Goal: Transaction & Acquisition: Purchase product/service

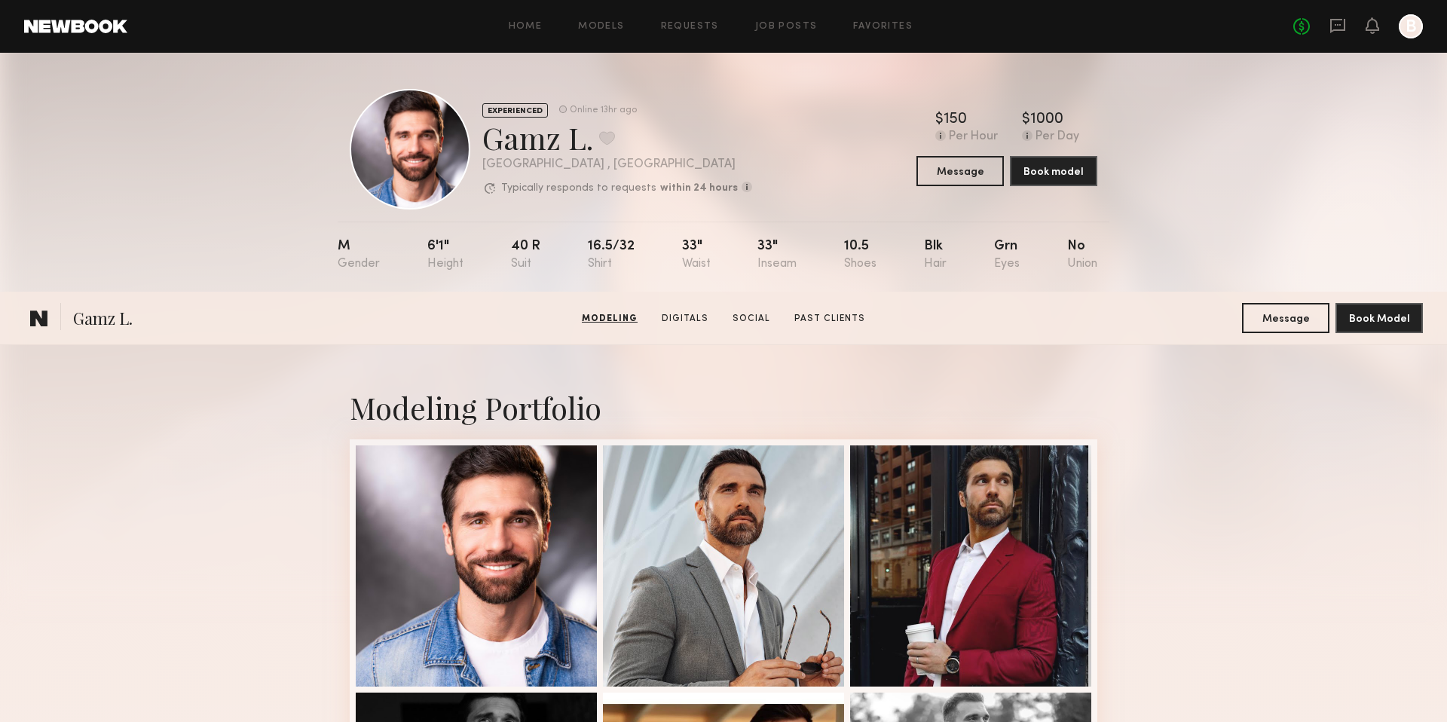
scroll to position [372, 0]
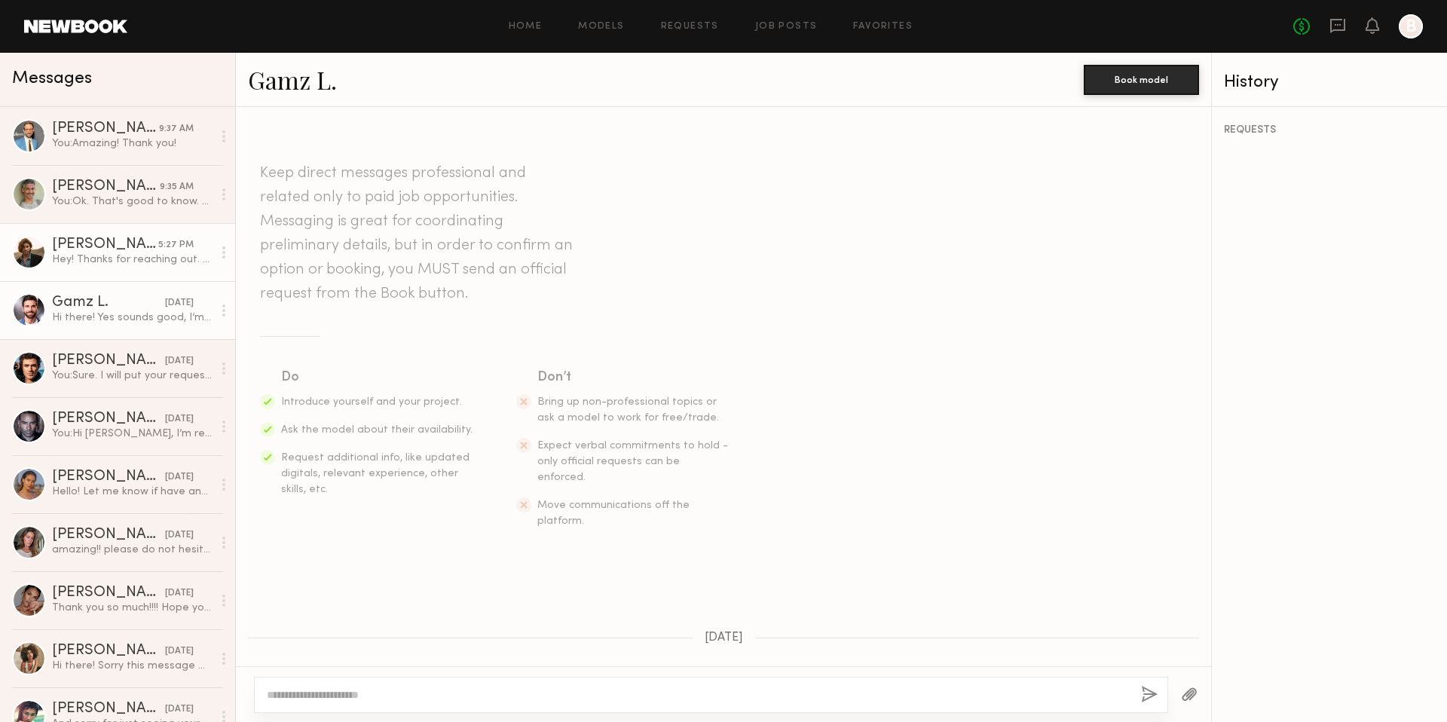
scroll to position [885, 0]
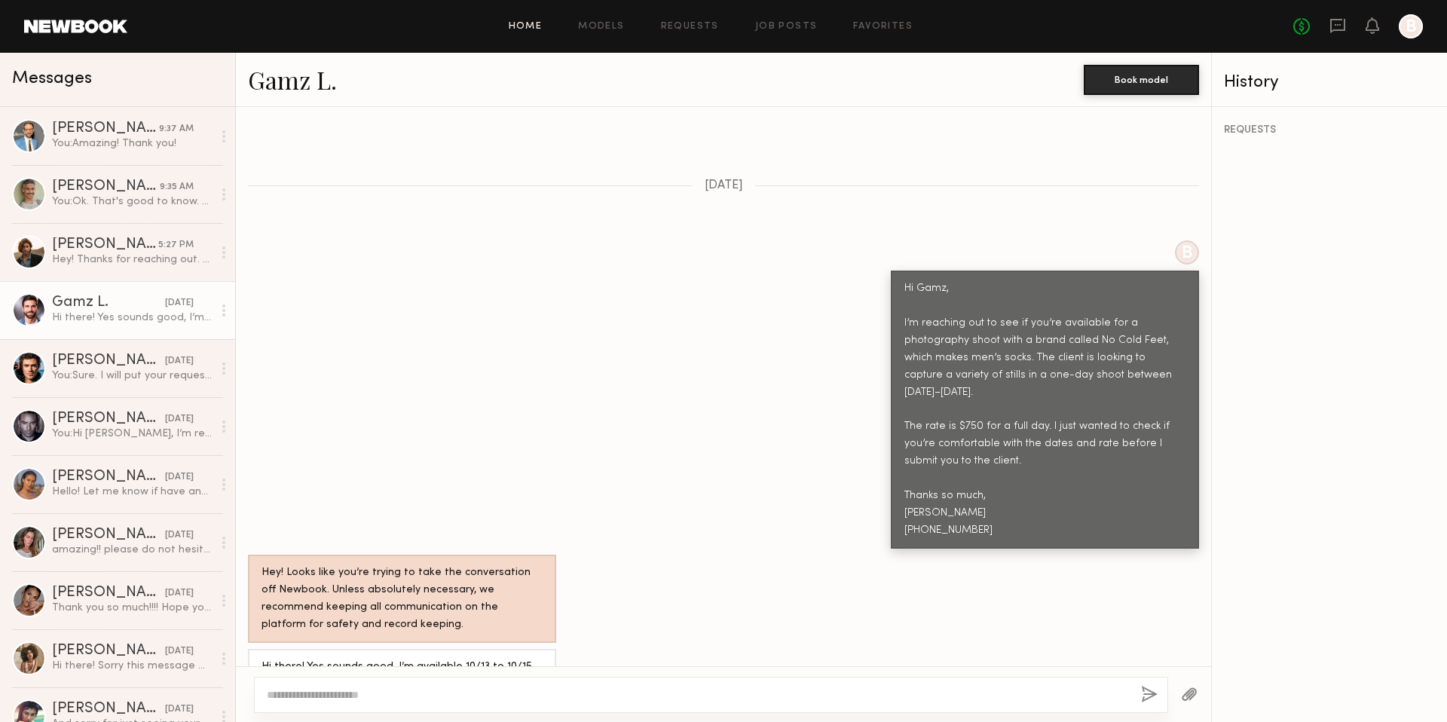
click at [536, 22] on link "Home" at bounding box center [526, 27] width 34 height 10
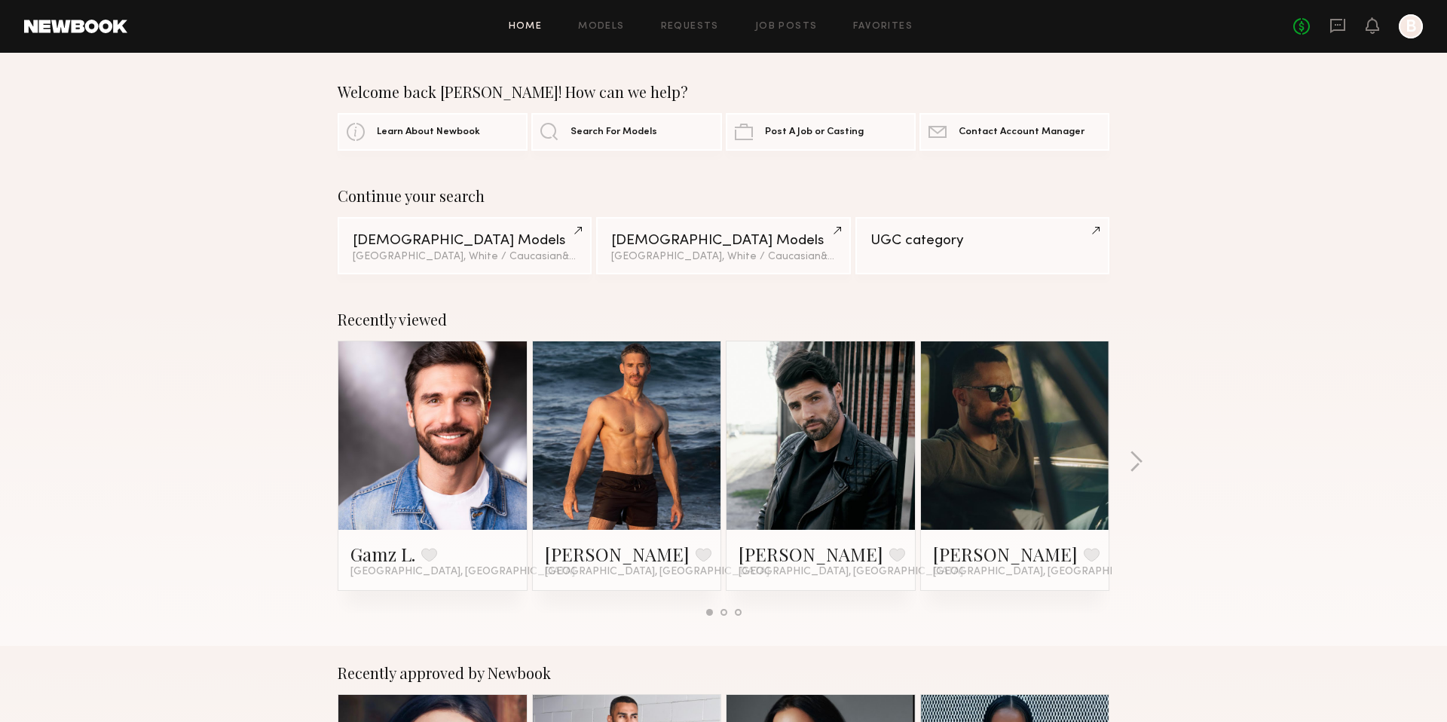
click at [952, 432] on div at bounding box center [1015, 435] width 188 height 188
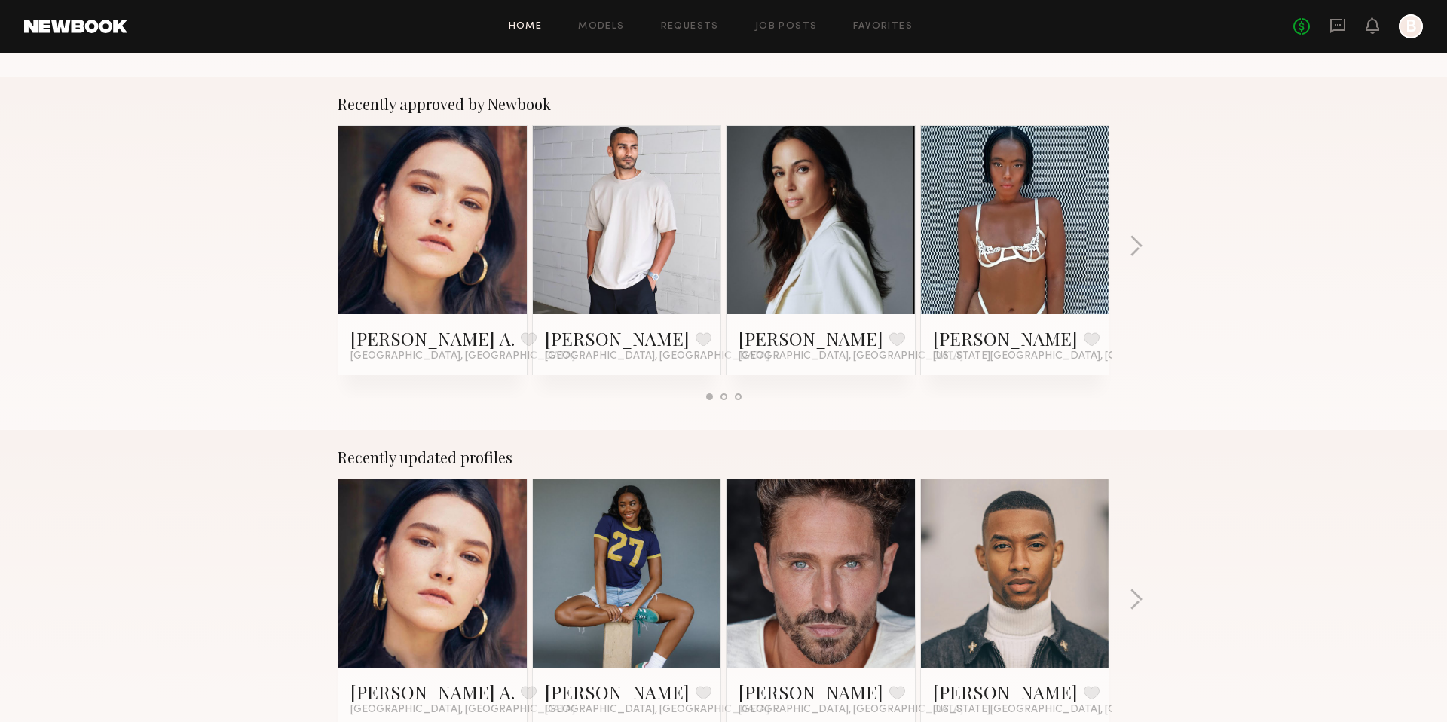
scroll to position [580, 0]
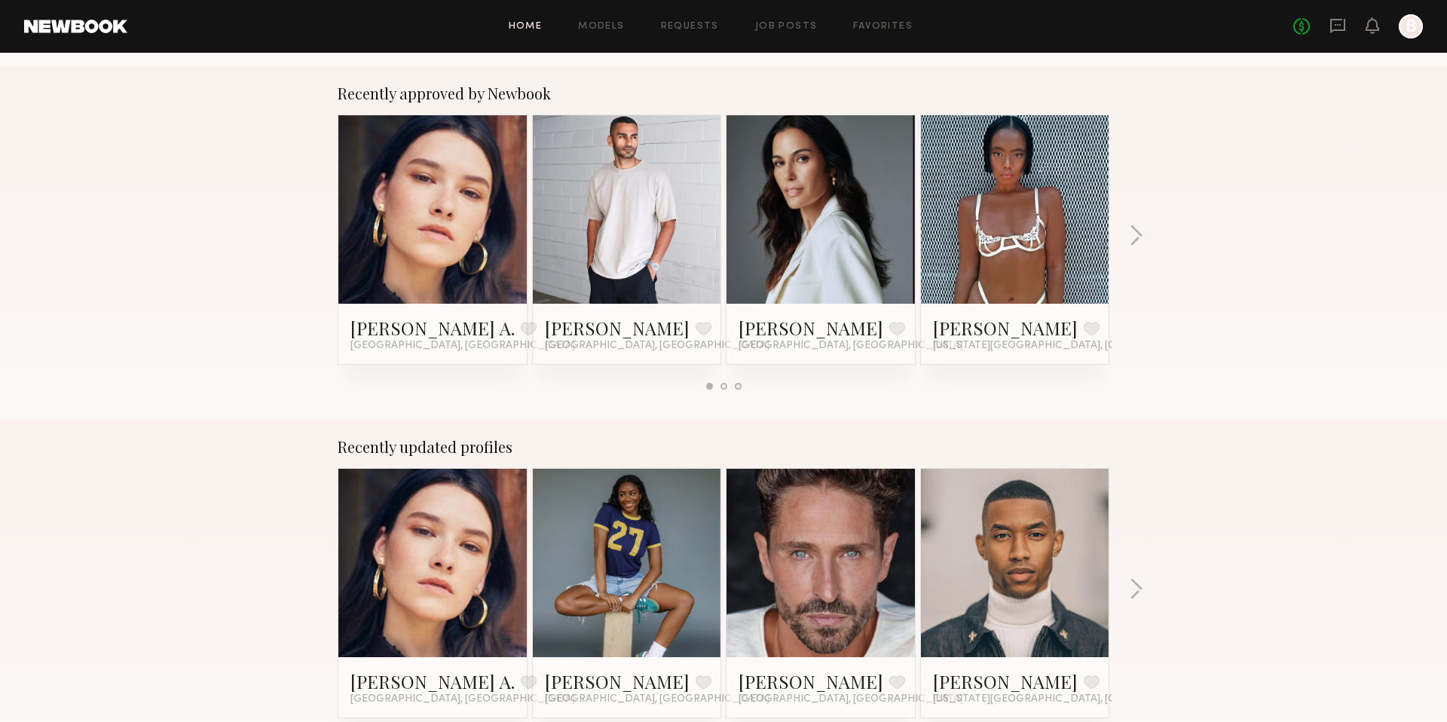
click at [811, 549] on link at bounding box center [821, 563] width 92 height 188
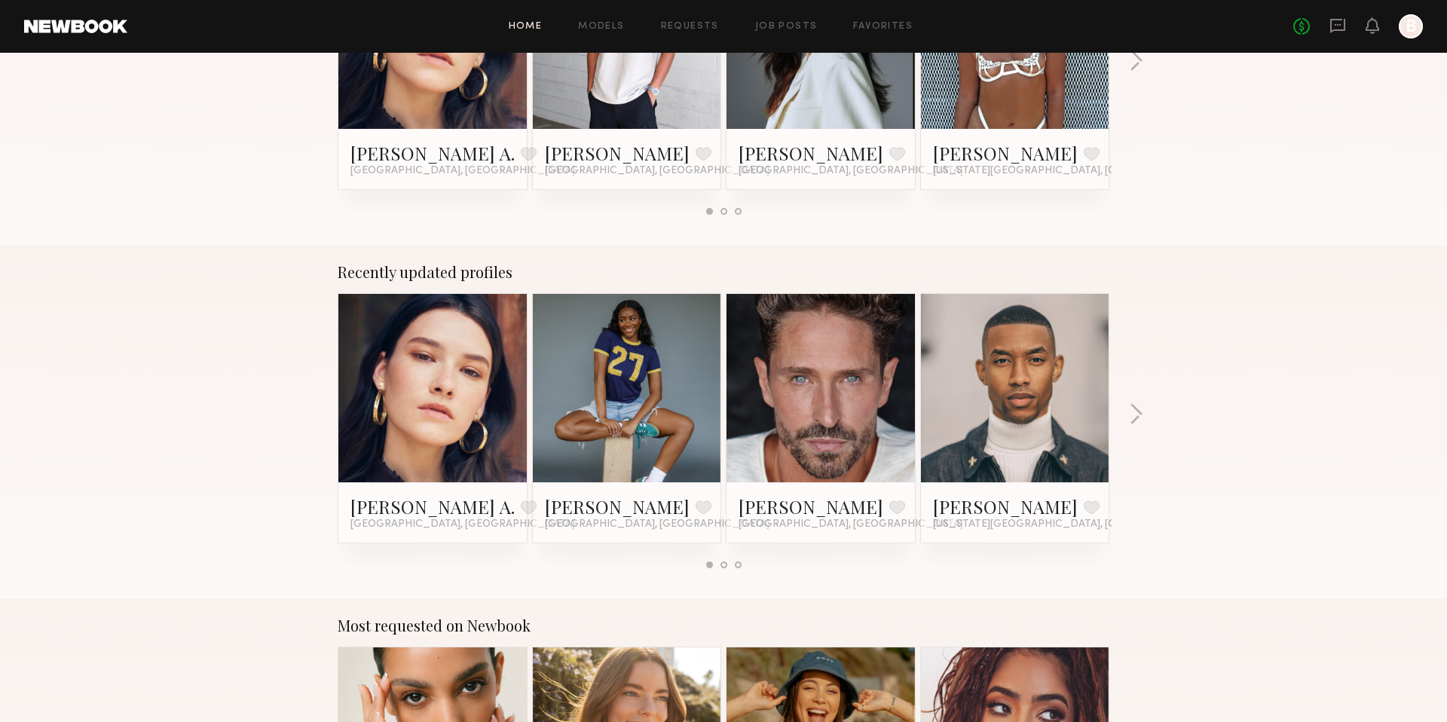
scroll to position [743, 0]
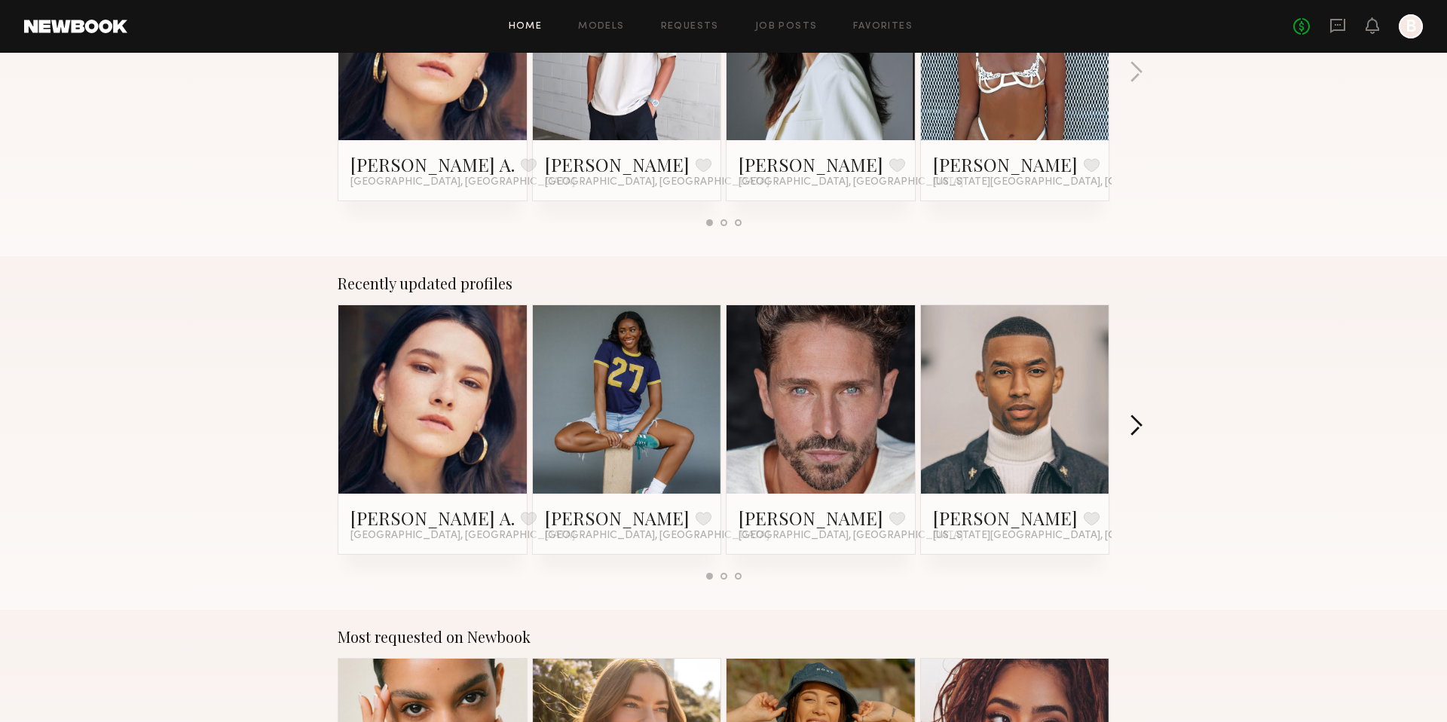
click at [1138, 429] on button "button" at bounding box center [1136, 427] width 14 height 25
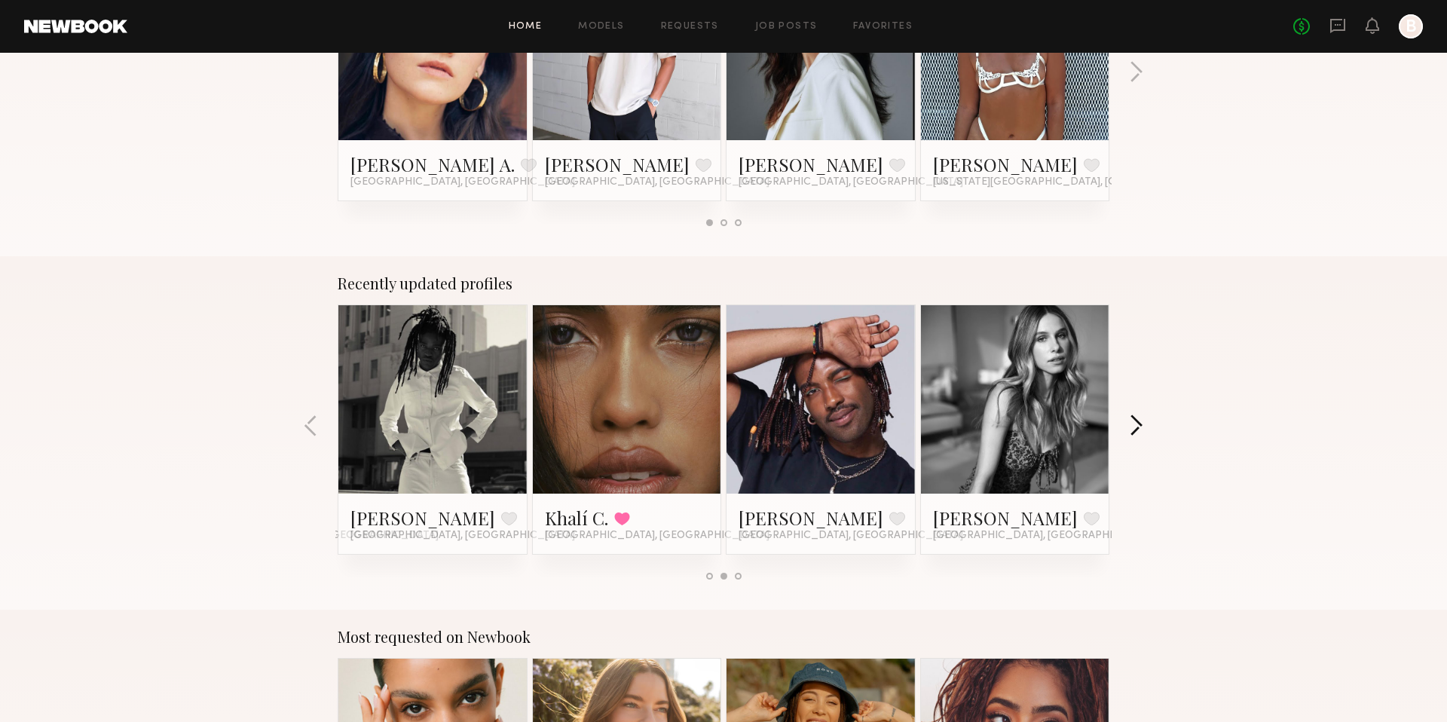
click at [1138, 429] on button "button" at bounding box center [1136, 427] width 14 height 25
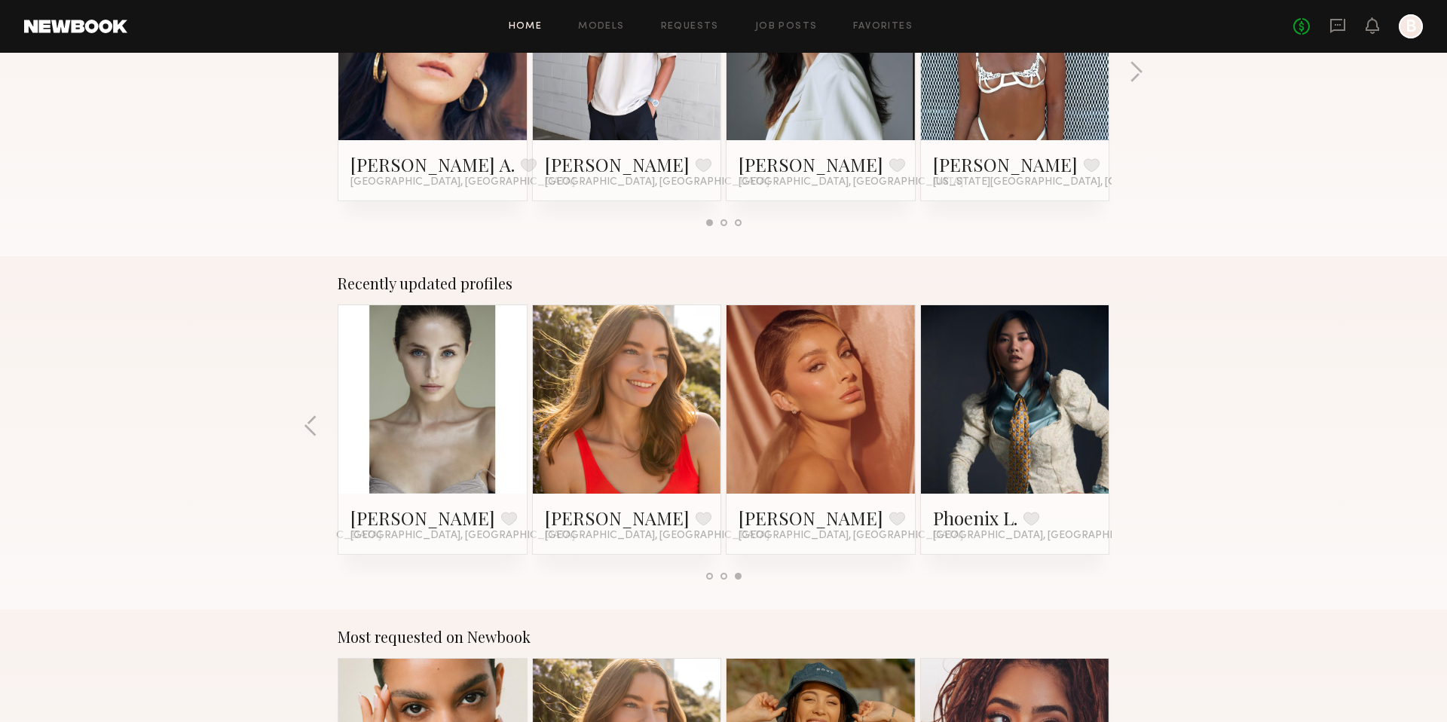
click at [1138, 429] on div "Recently updated profiles Reagan A. Favorite Los Angeles, CA Janell W. Favorite…" at bounding box center [723, 432] width 1447 height 353
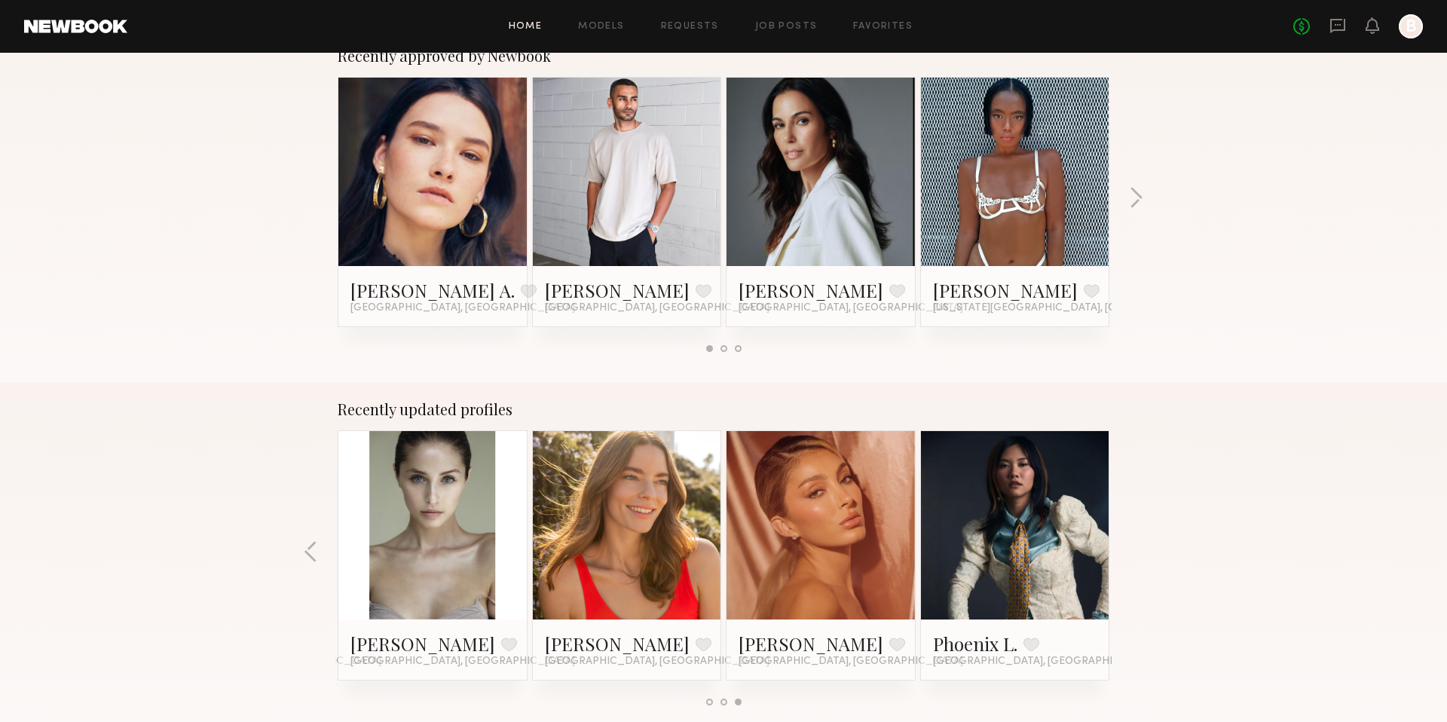
scroll to position [396, 0]
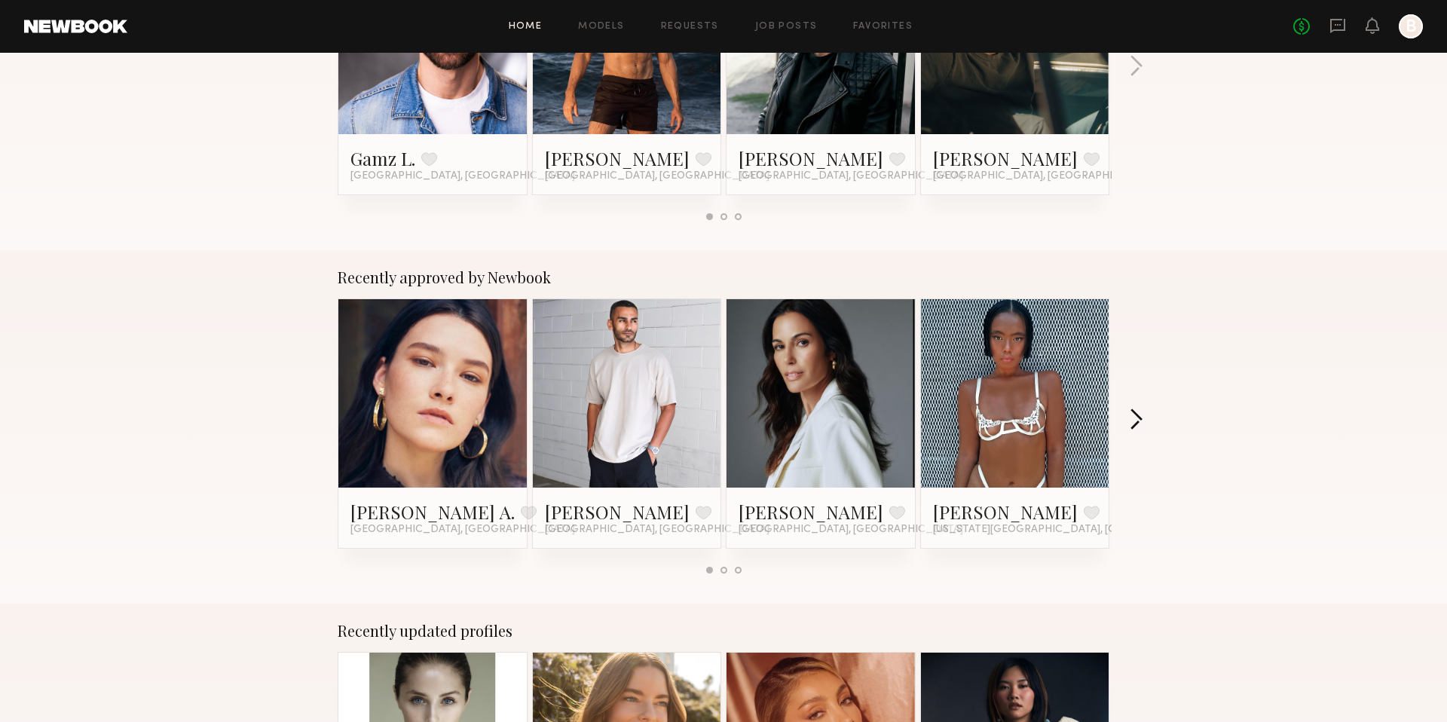
click at [1140, 415] on button "button" at bounding box center [1136, 420] width 14 height 25
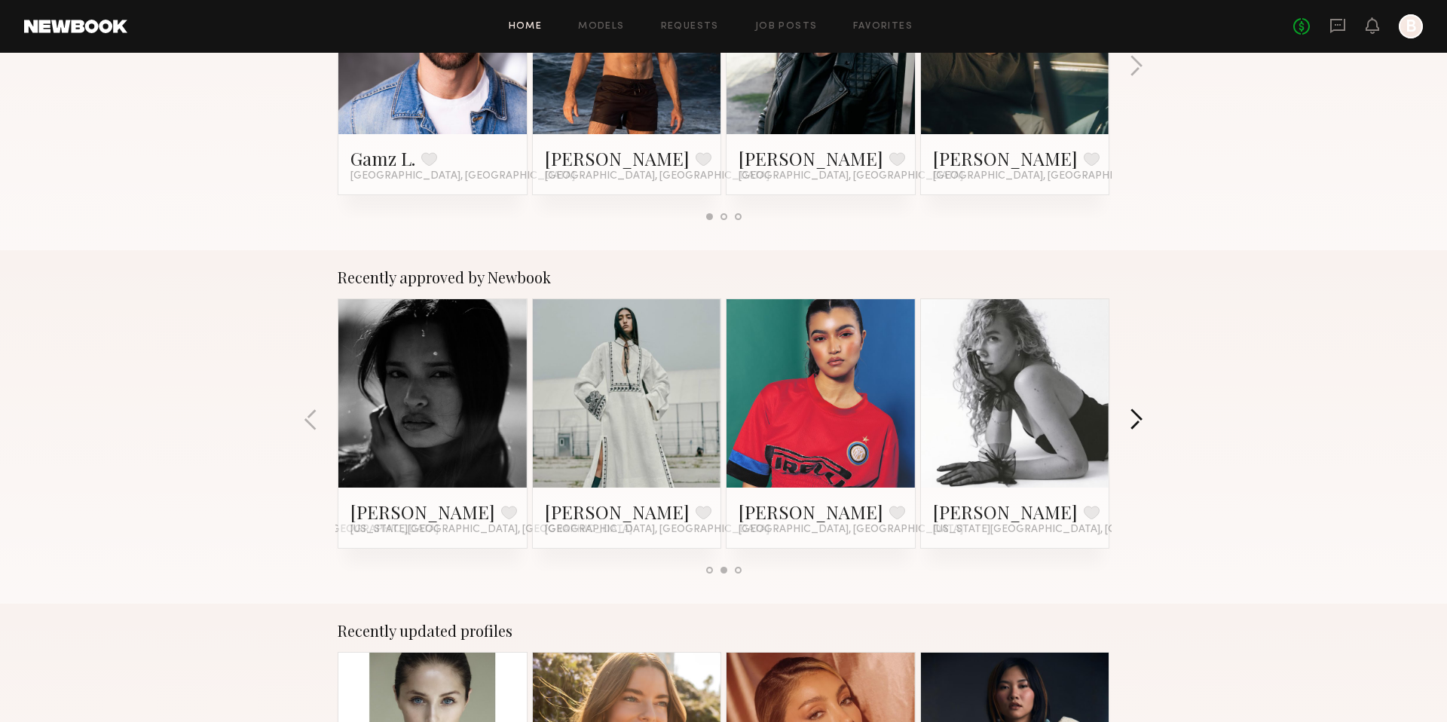
click at [1140, 415] on button "button" at bounding box center [1136, 420] width 14 height 25
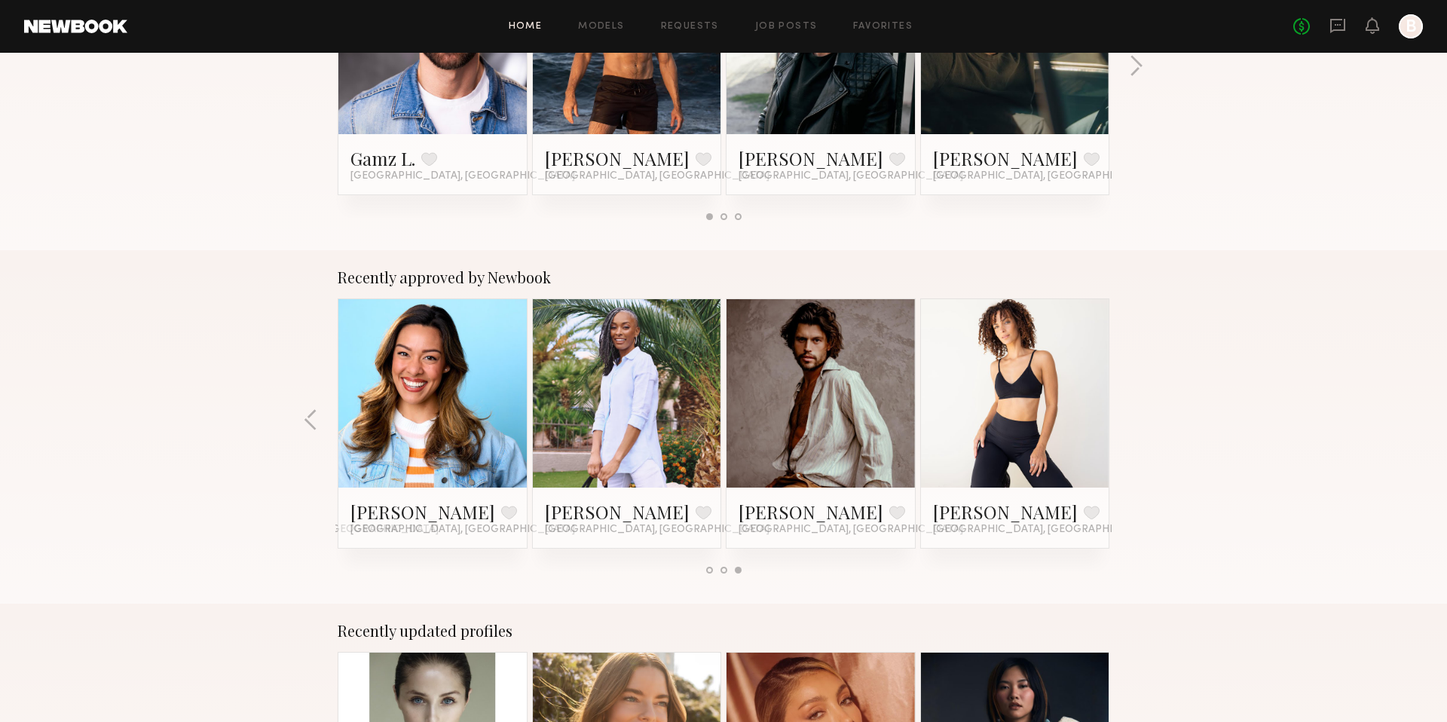
click at [880, 419] on div at bounding box center [821, 393] width 188 height 188
click at [865, 417] on link at bounding box center [821, 393] width 92 height 188
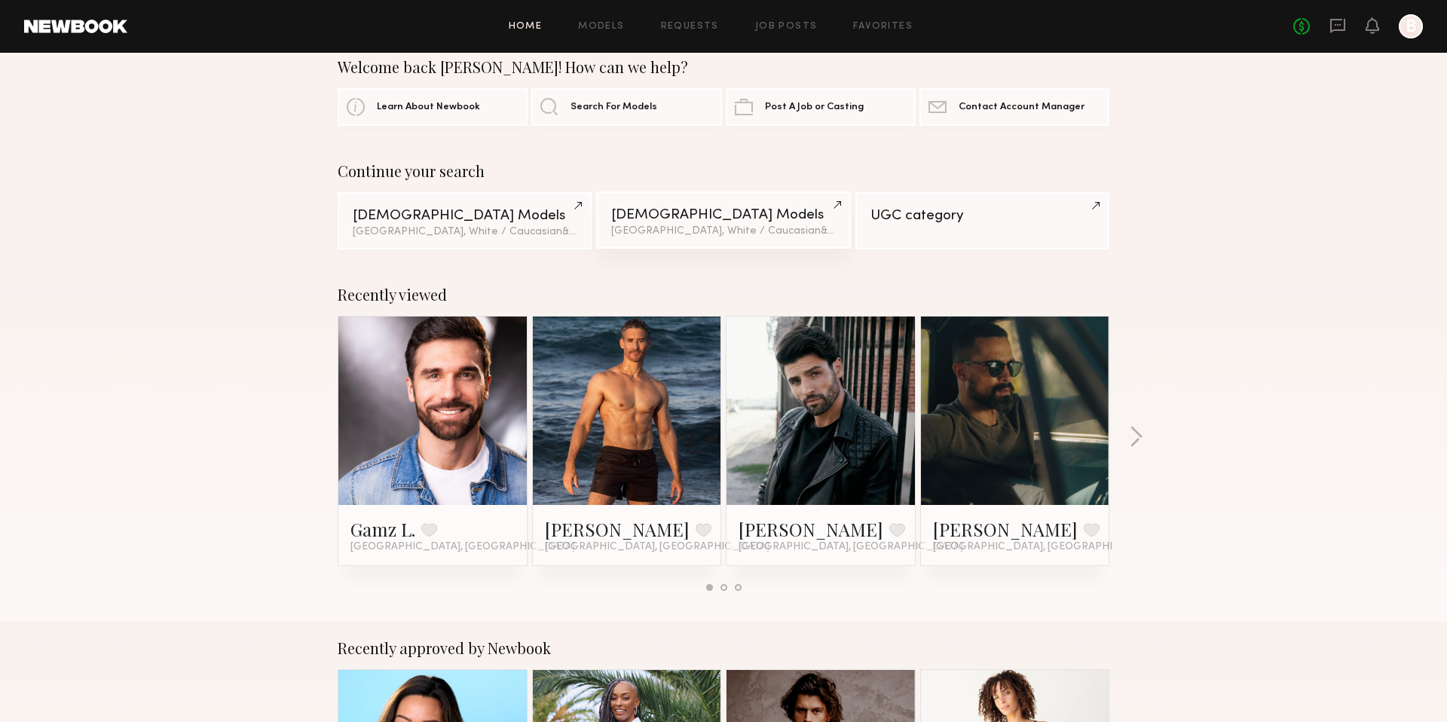
scroll to position [20, 0]
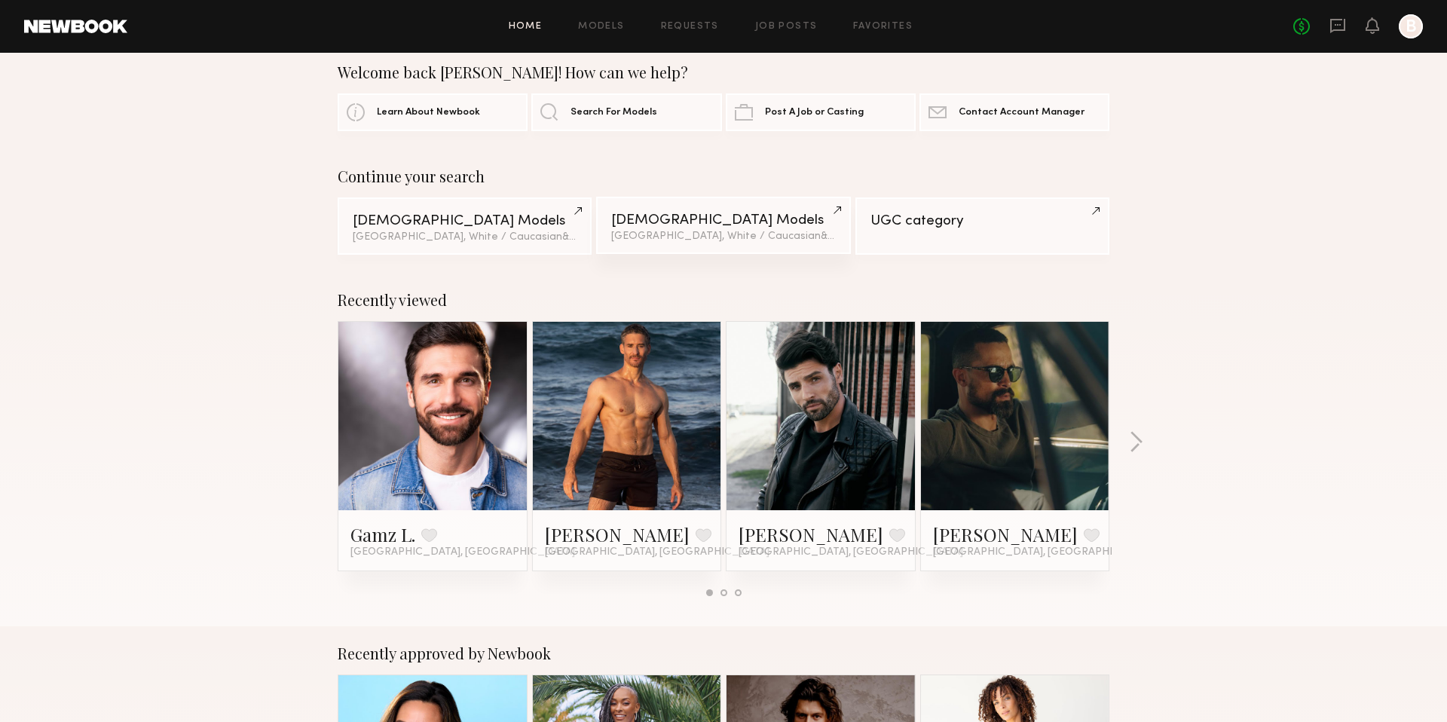
click at [649, 223] on div "Male Models" at bounding box center [723, 220] width 224 height 14
click at [1343, 19] on icon at bounding box center [1337, 26] width 15 height 14
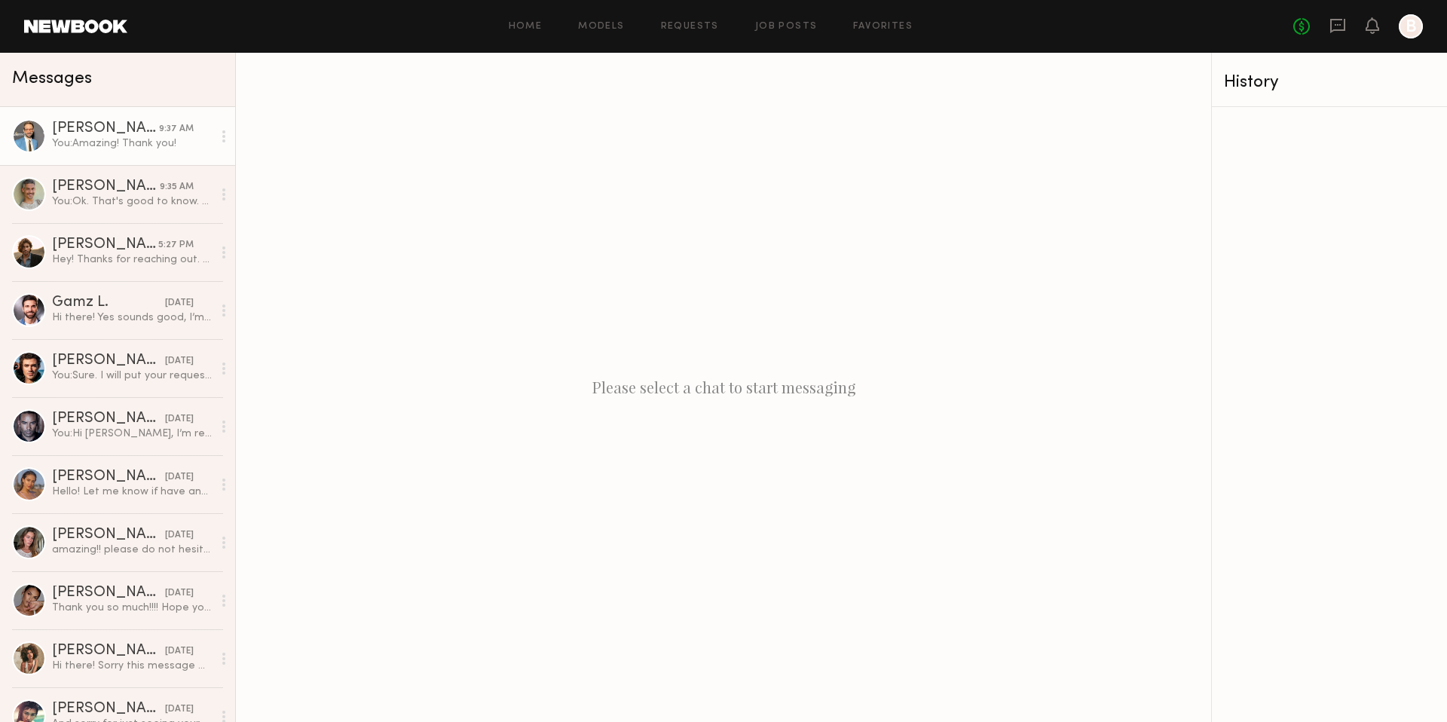
click at [90, 136] on div "You: Amazing! Thank you!" at bounding box center [132, 143] width 161 height 14
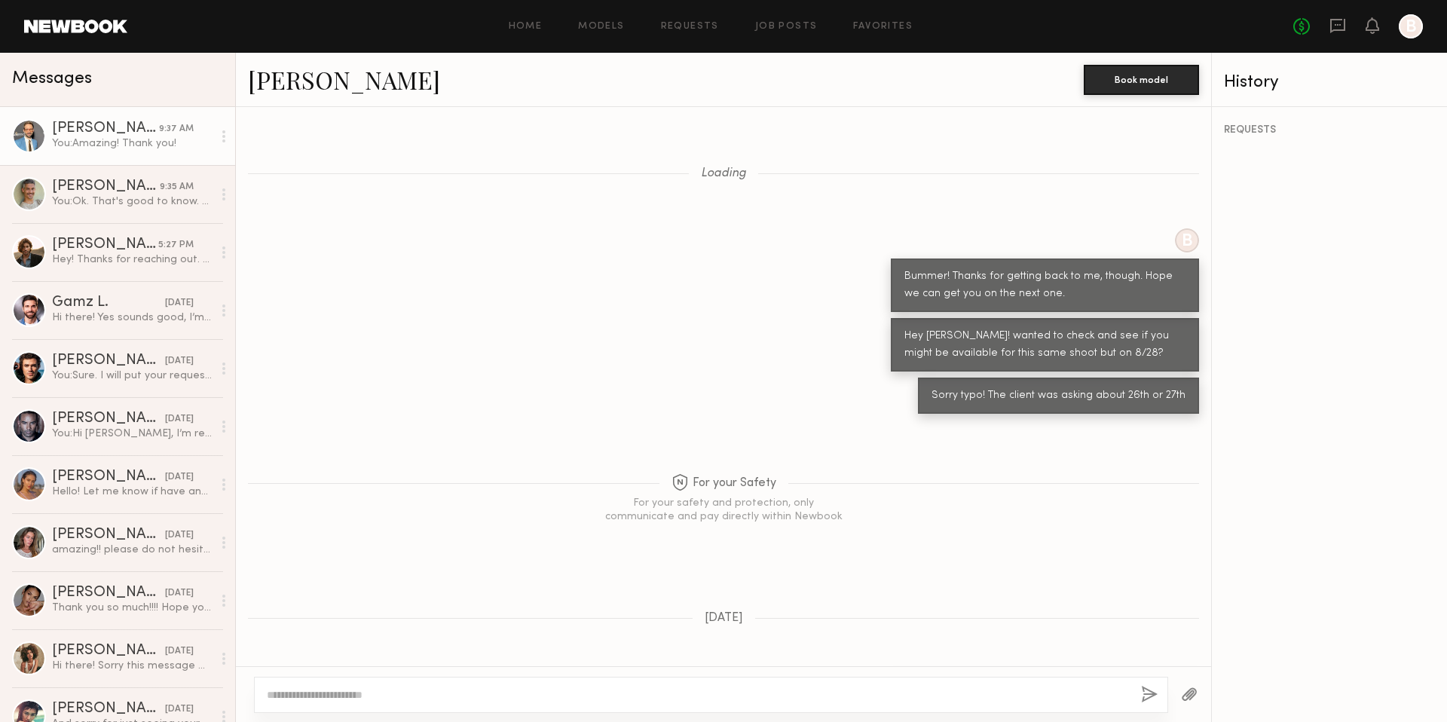
scroll to position [1109, 0]
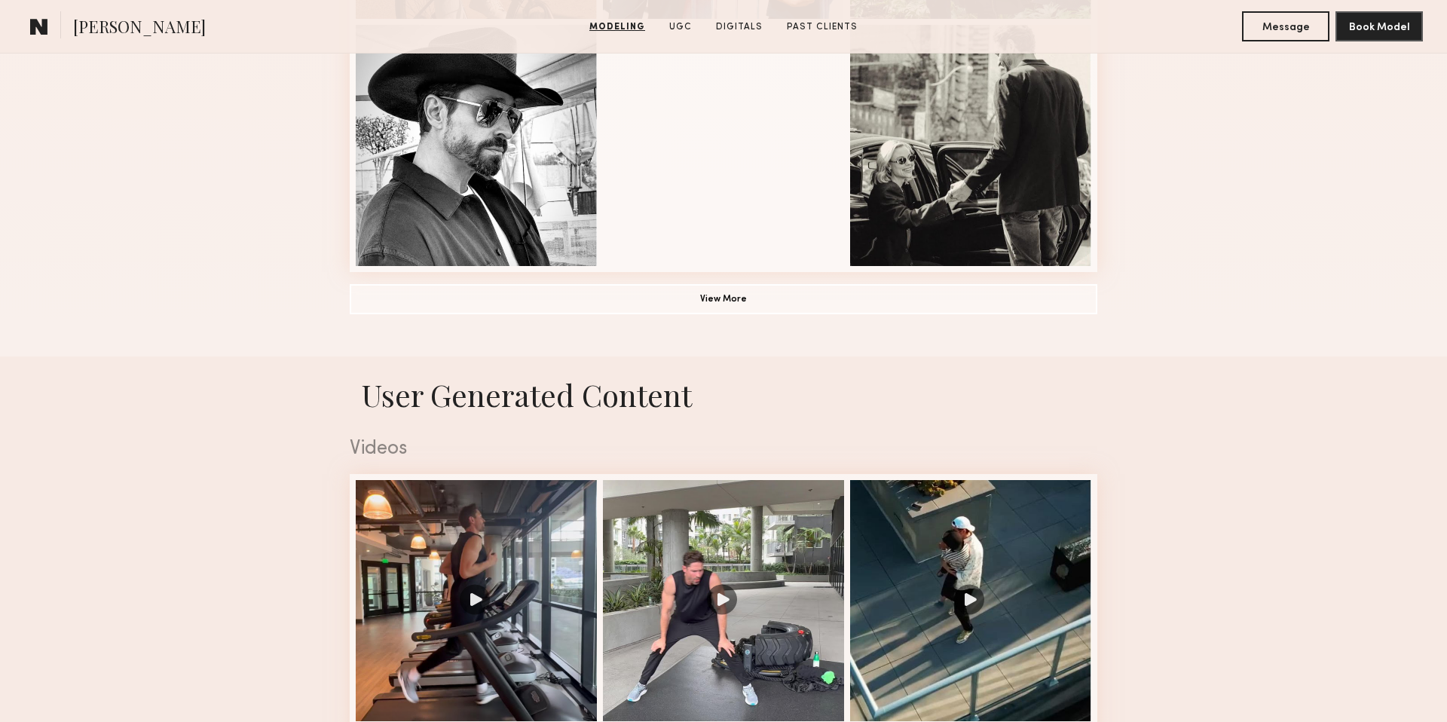
scroll to position [1175, 0]
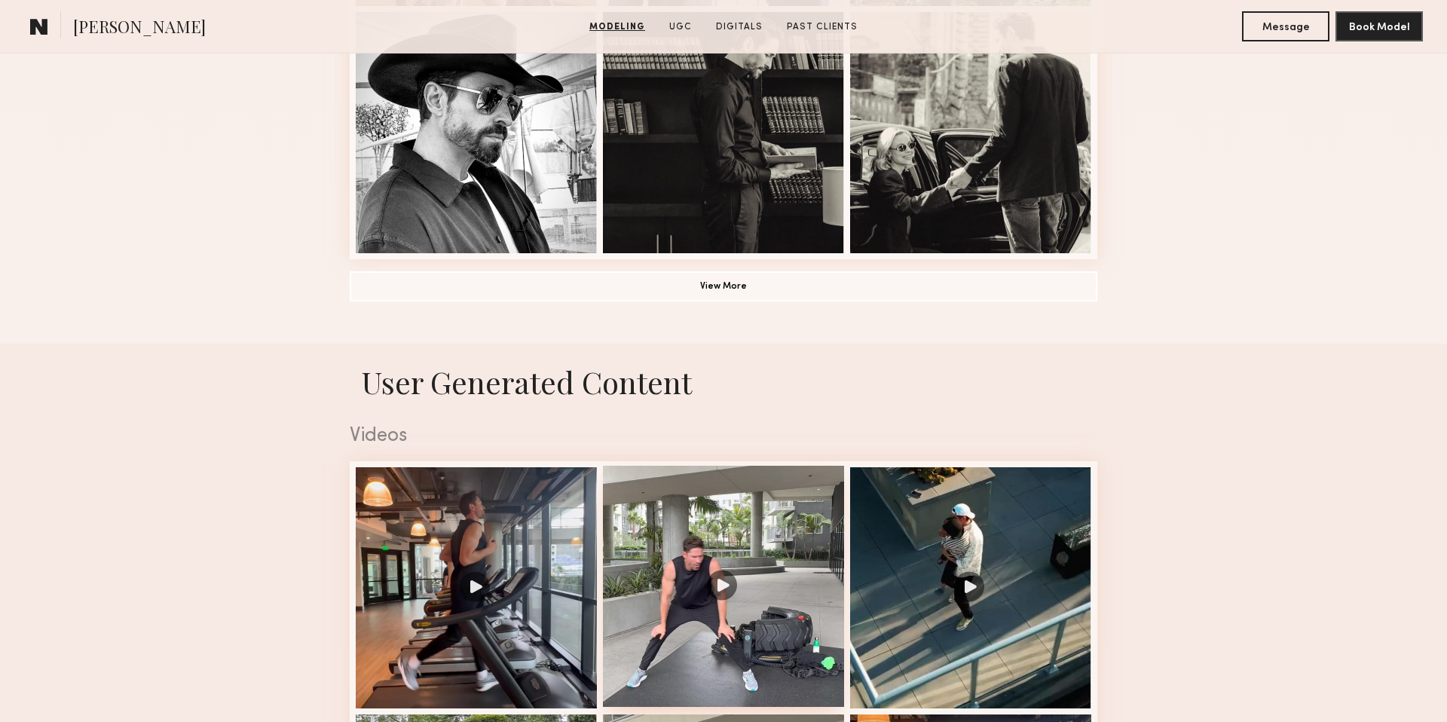
click at [709, 580] on div at bounding box center [723, 586] width 241 height 241
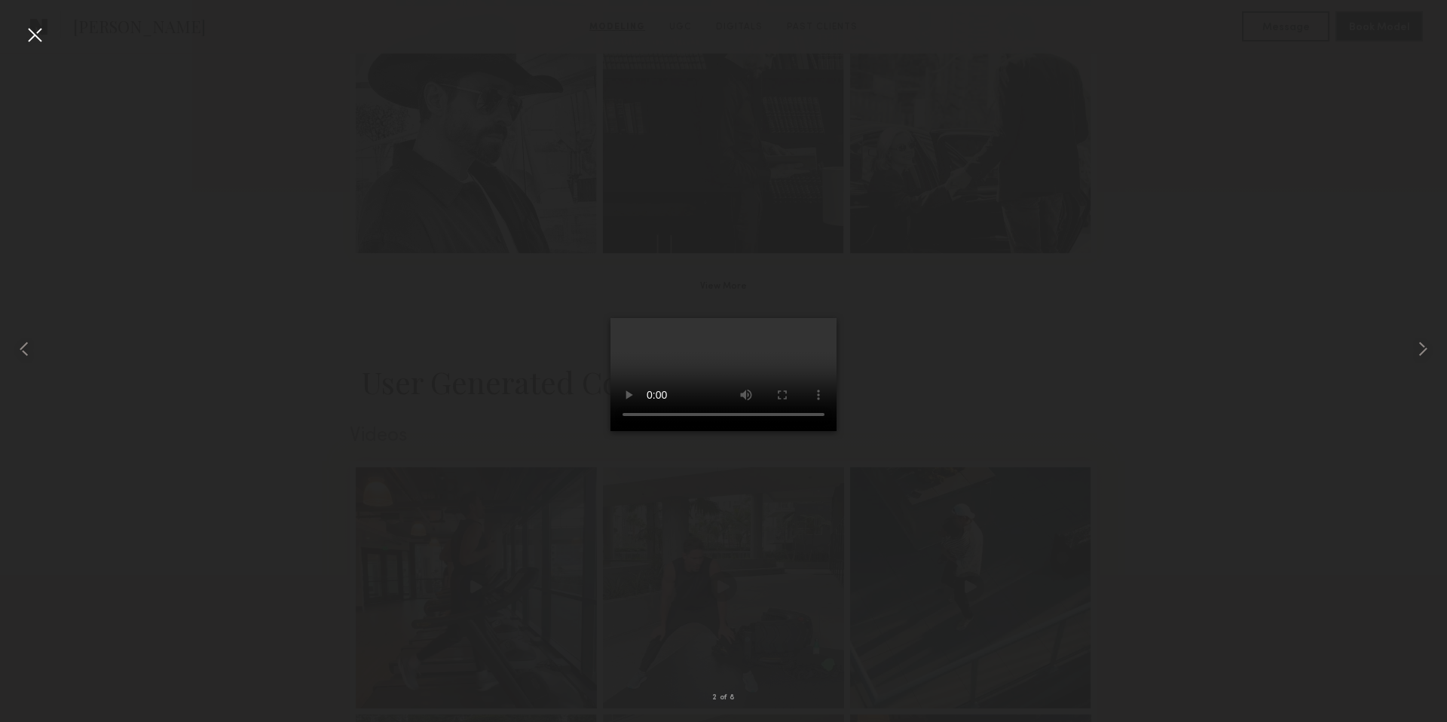
click at [36, 35] on div at bounding box center [35, 35] width 24 height 24
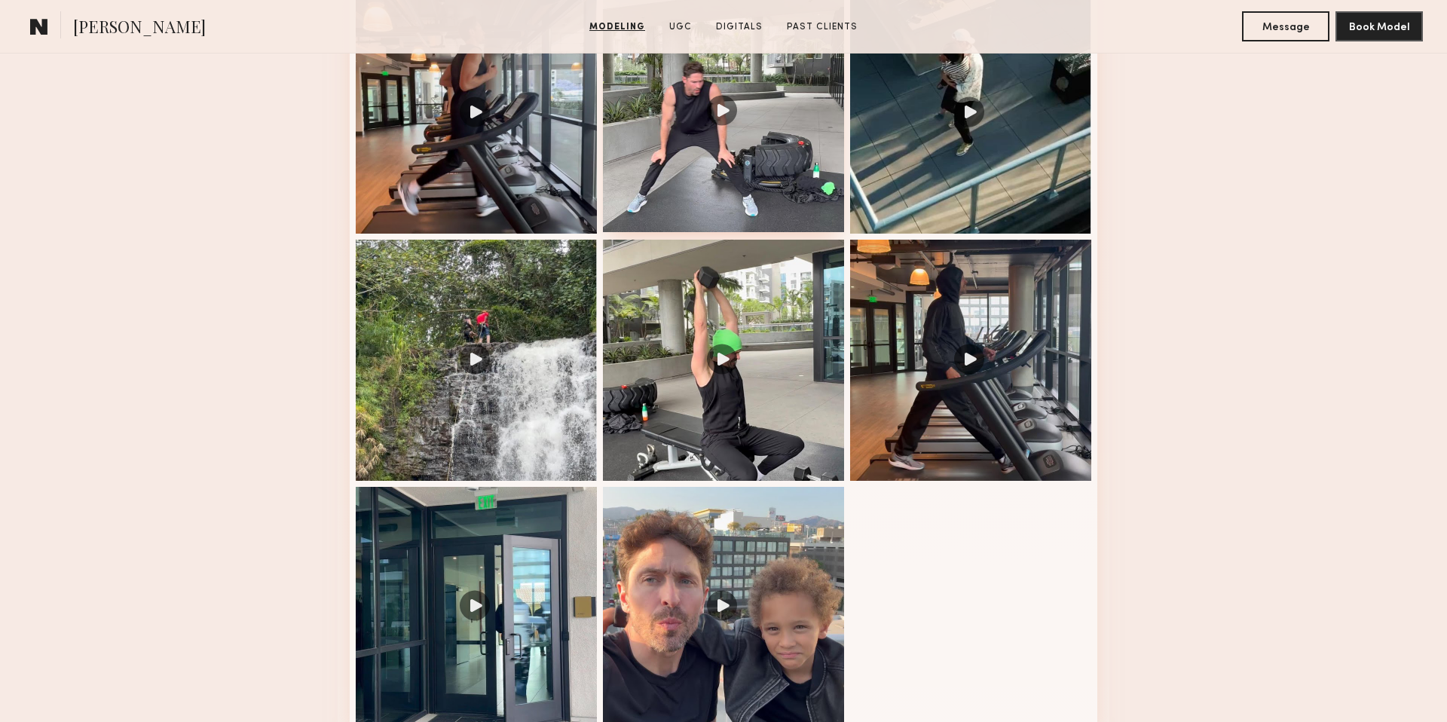
scroll to position [1726, 0]
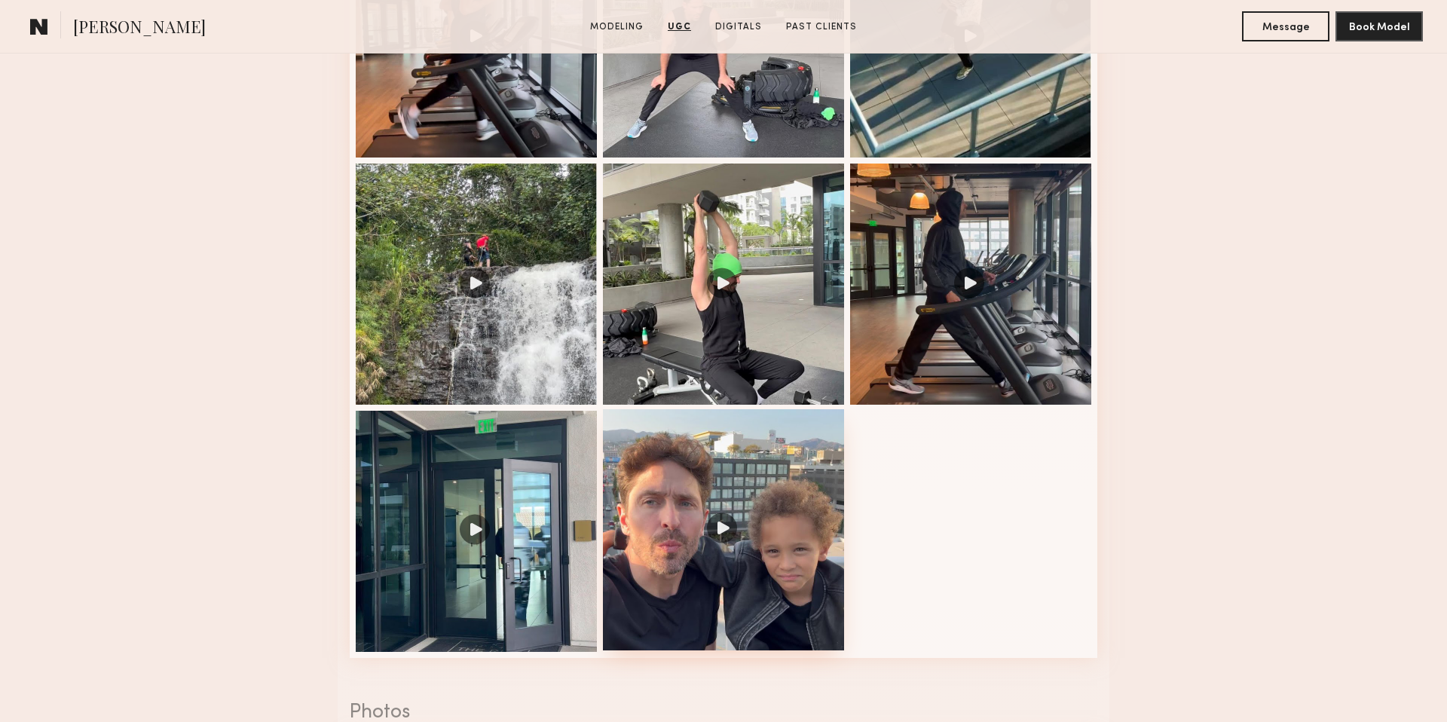
click at [716, 525] on div at bounding box center [723, 529] width 241 height 241
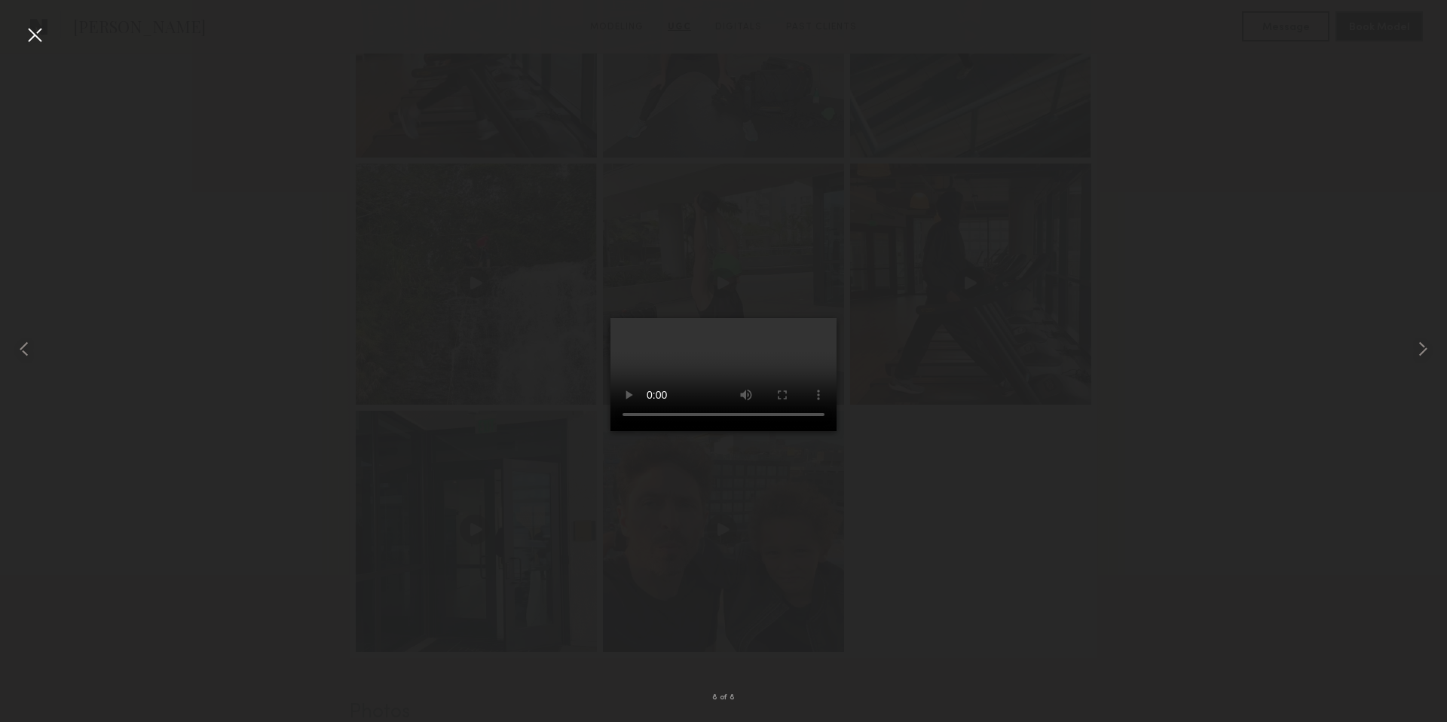
click at [38, 29] on div at bounding box center [35, 35] width 24 height 24
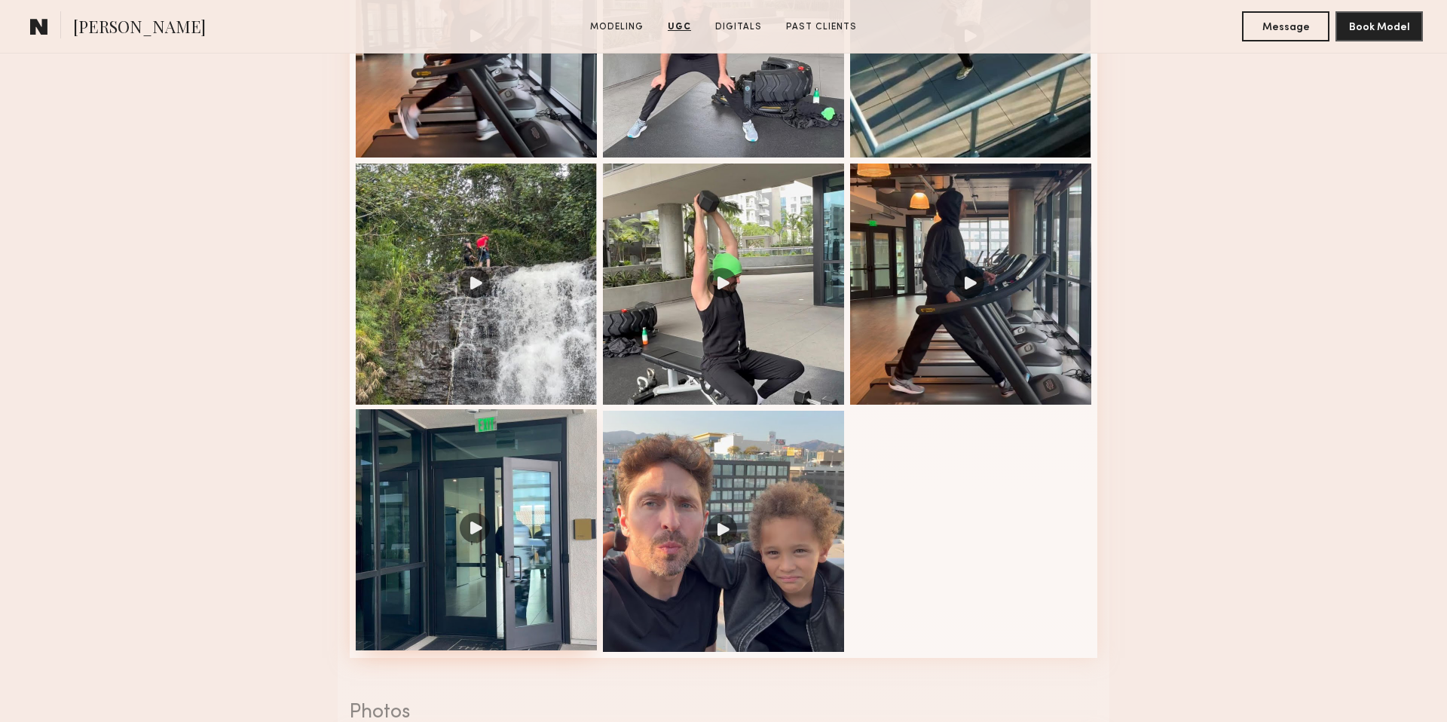
click at [476, 525] on div at bounding box center [476, 529] width 241 height 241
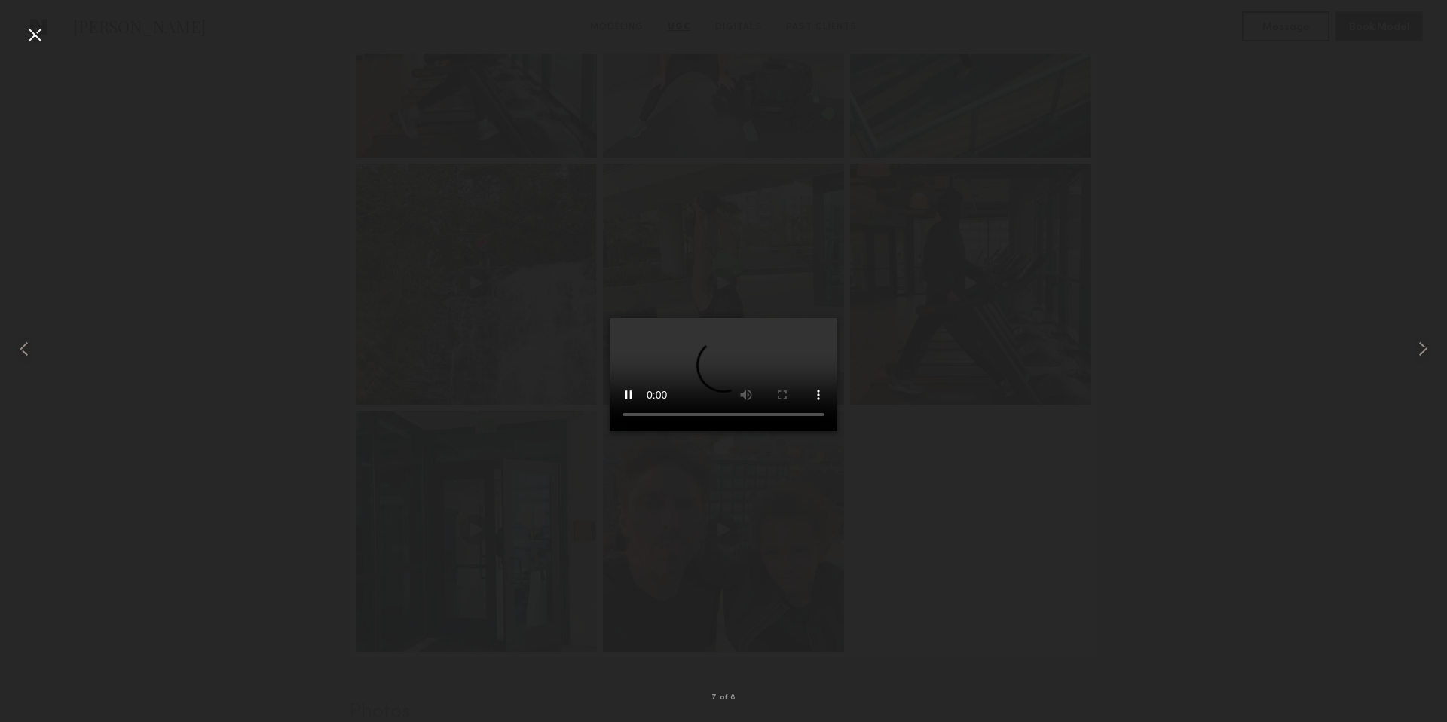
click at [41, 34] on div at bounding box center [35, 35] width 24 height 24
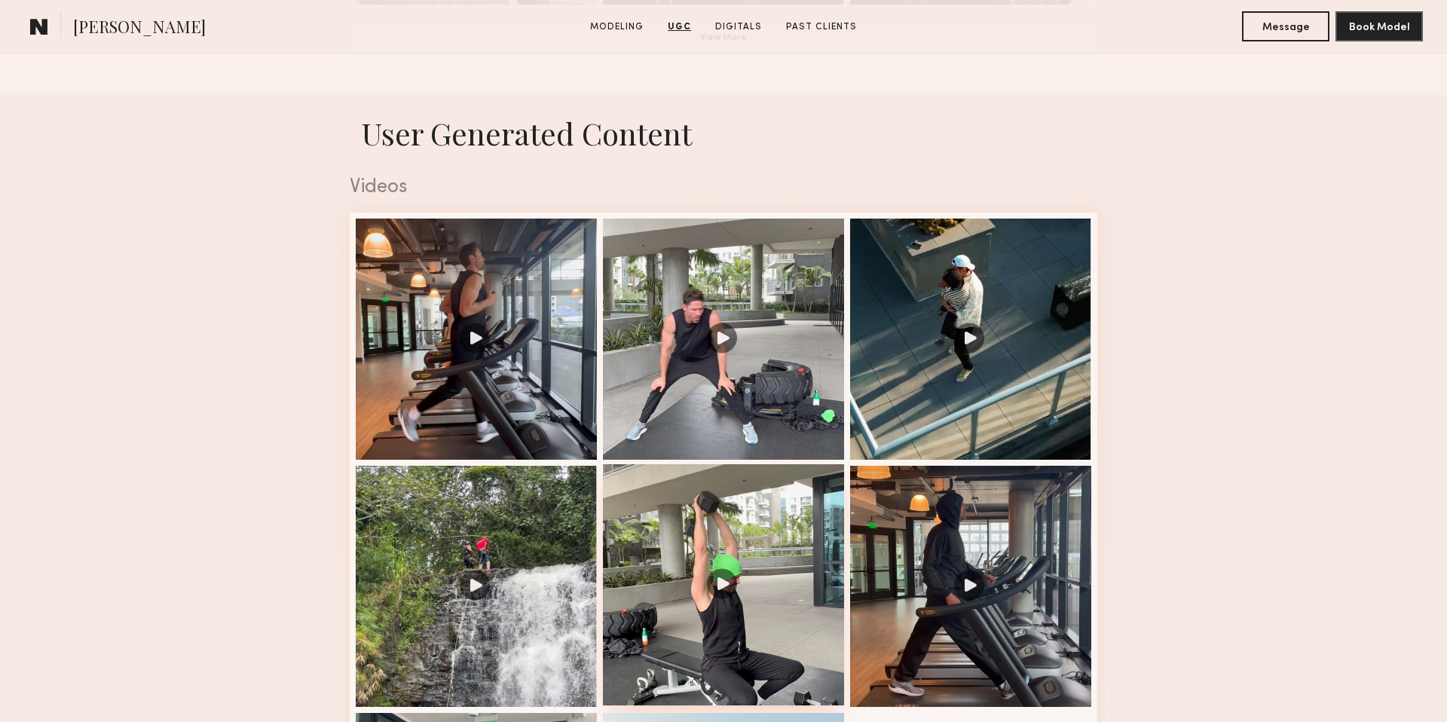
scroll to position [1362, 0]
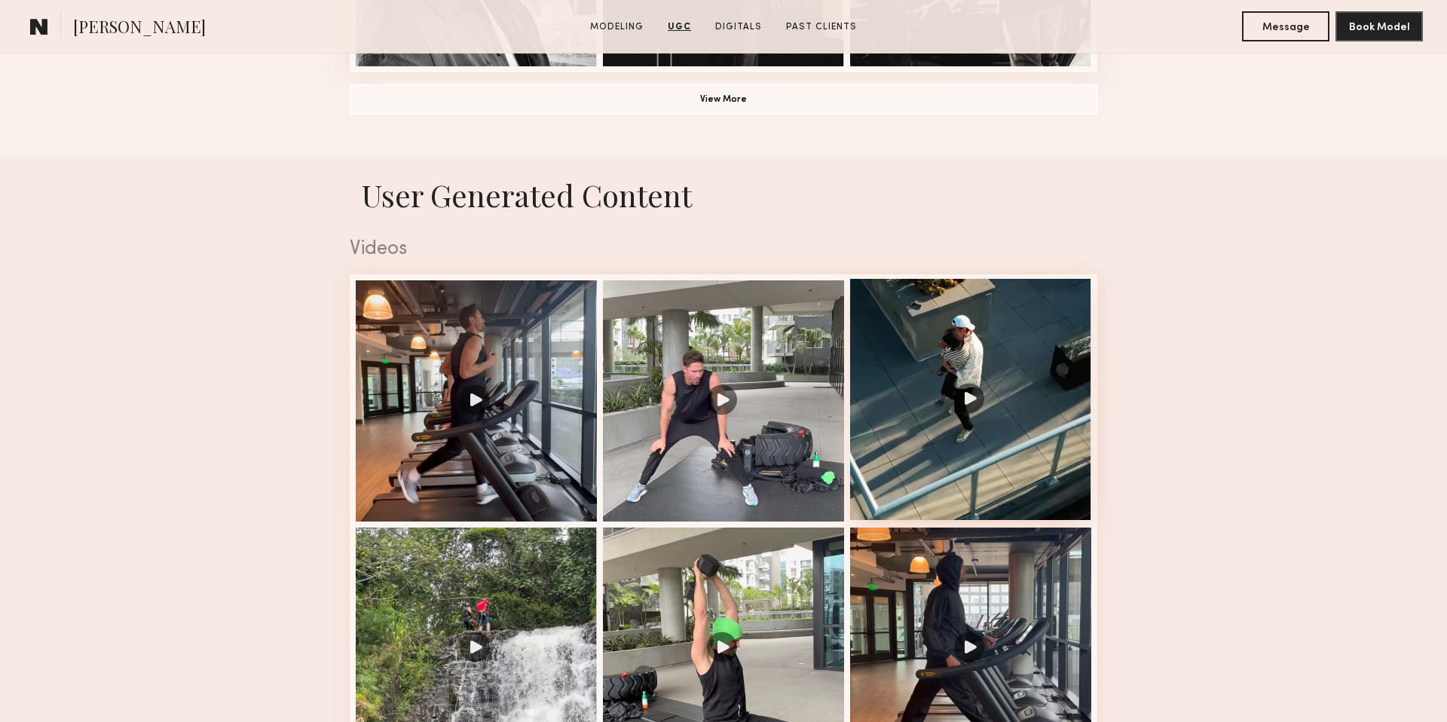
click at [965, 393] on div at bounding box center [970, 399] width 241 height 241
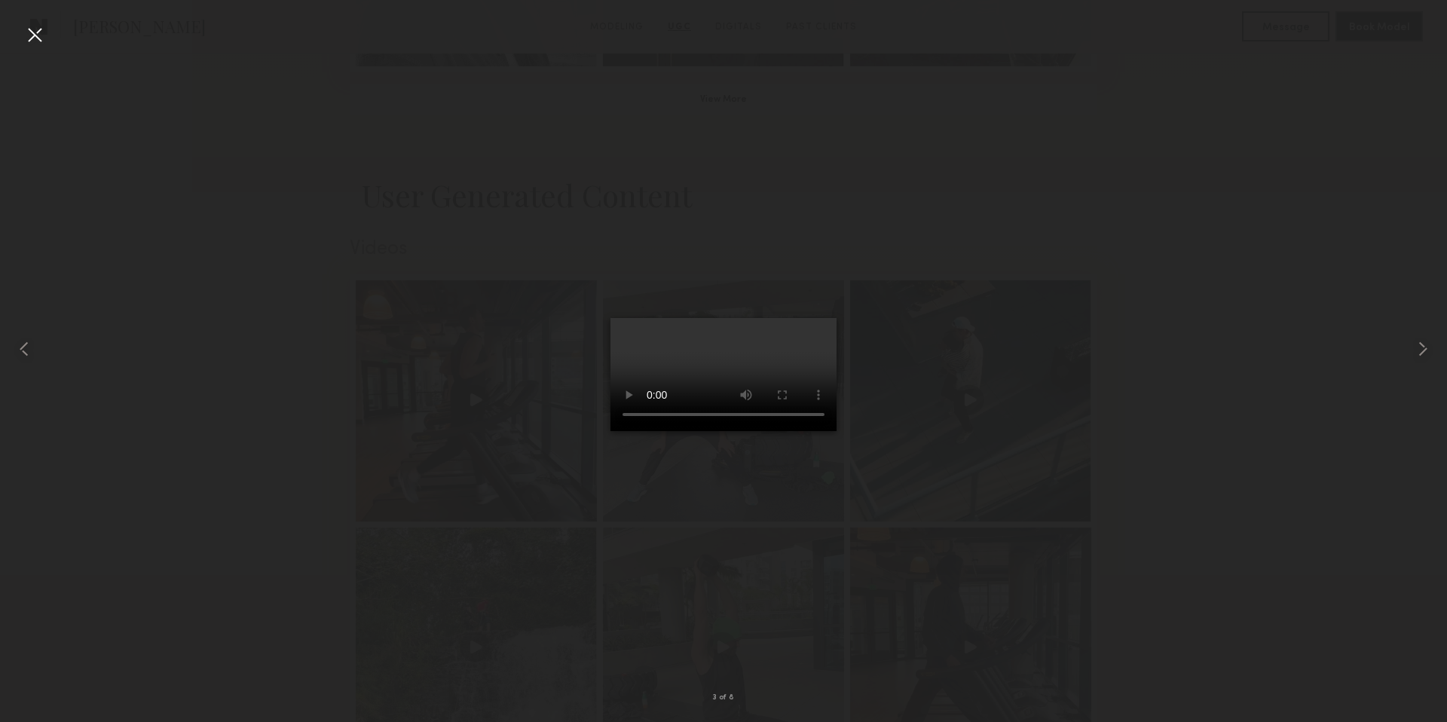
click at [38, 34] on div at bounding box center [35, 35] width 24 height 24
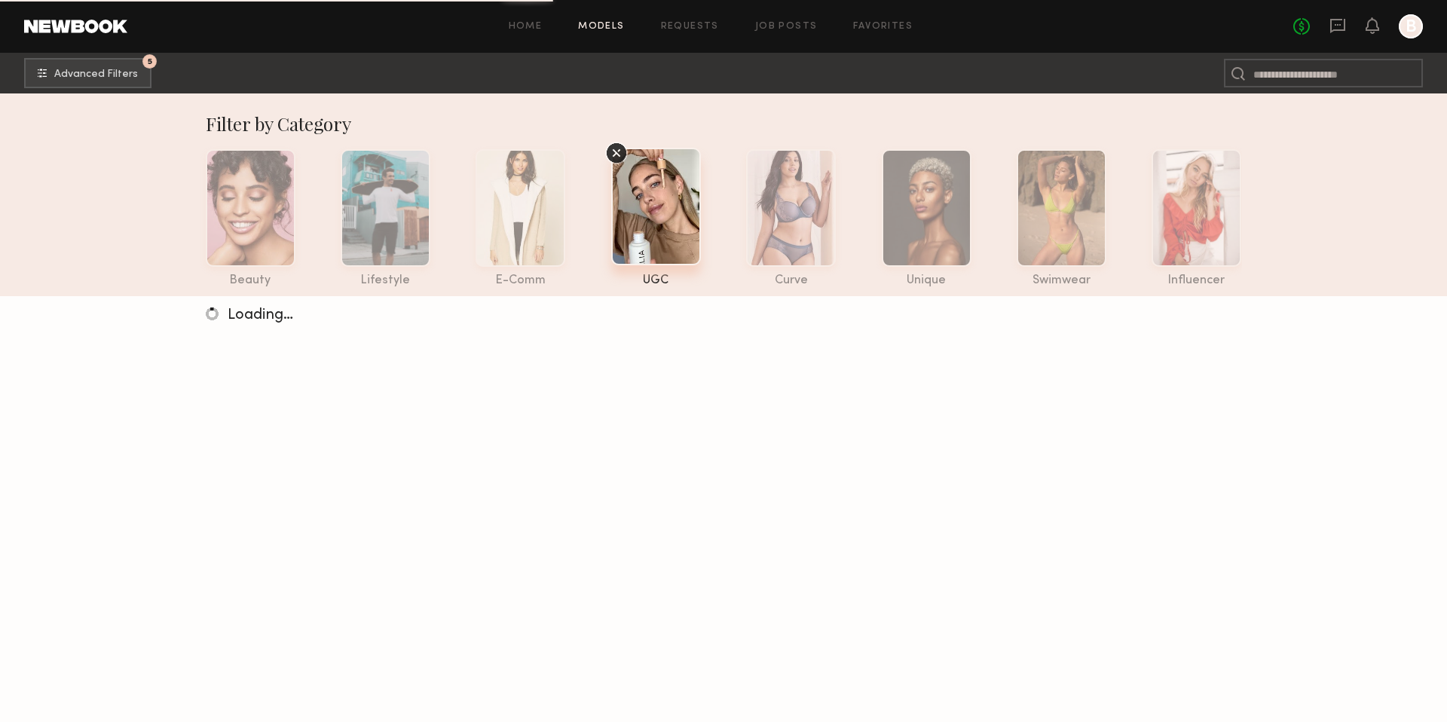
click at [637, 200] on div at bounding box center [656, 207] width 90 height 118
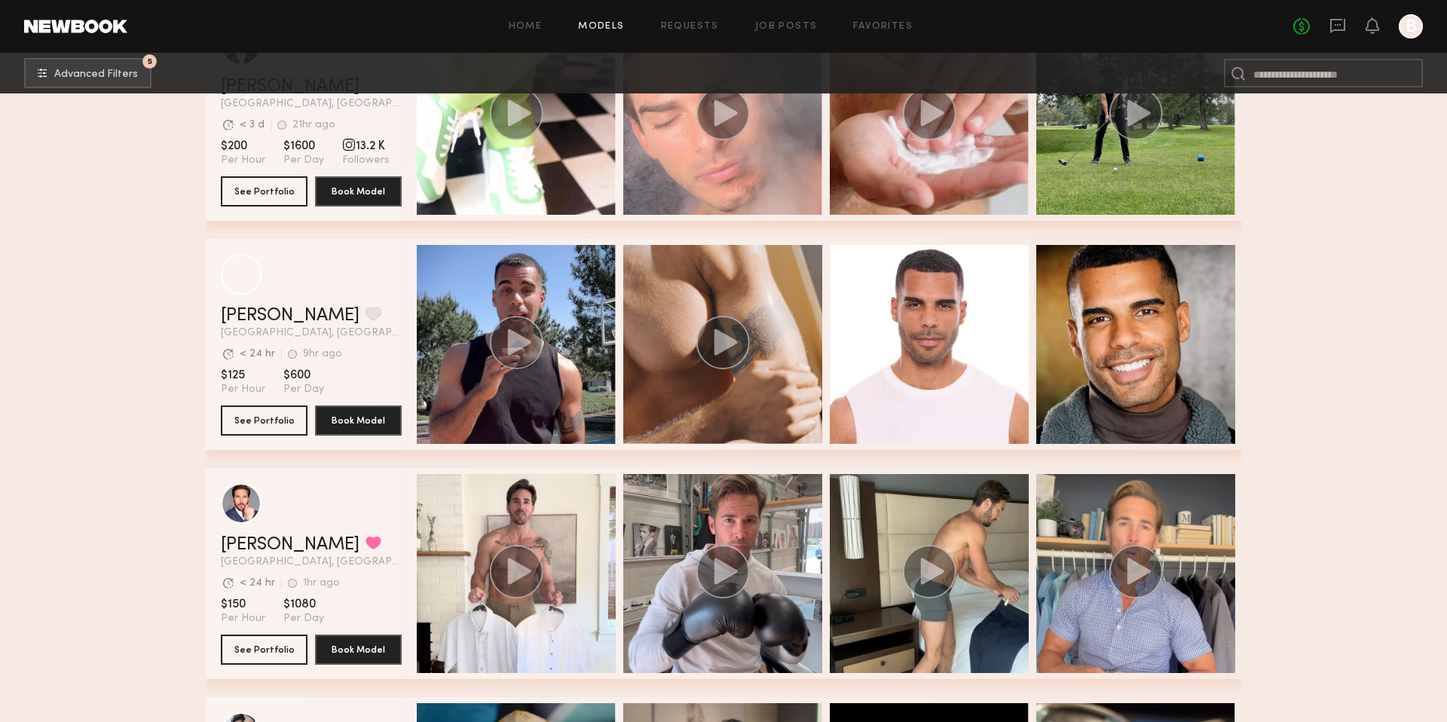
scroll to position [1268, 0]
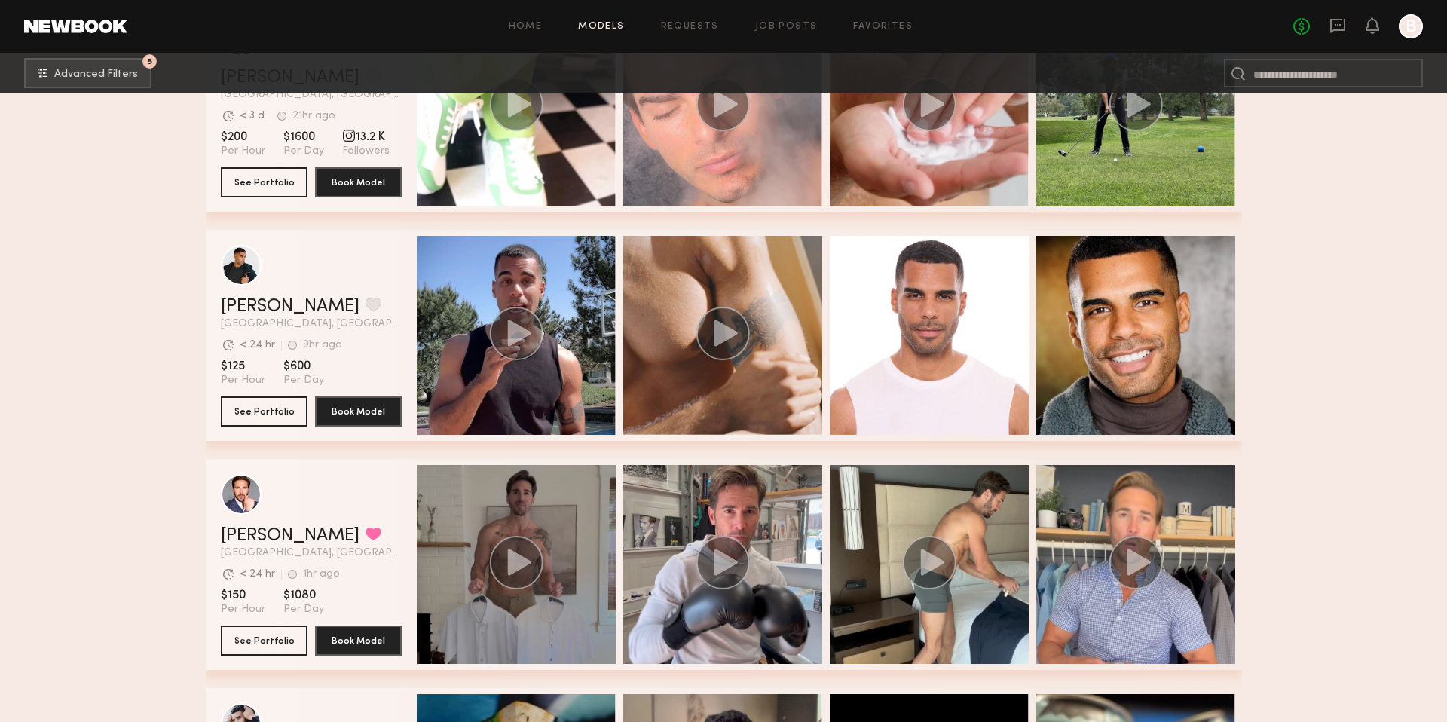
click at [515, 560] on icon "grid" at bounding box center [518, 562] width 23 height 26
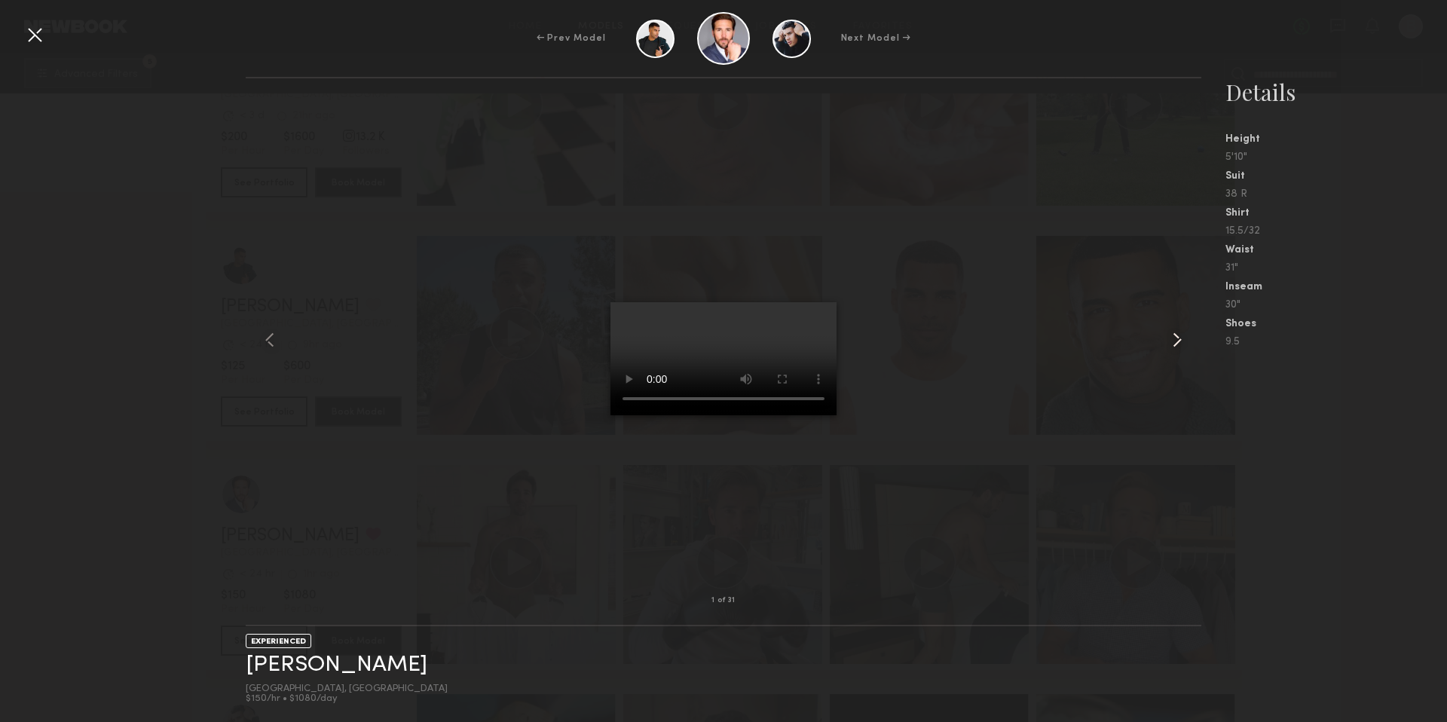
click at [1176, 341] on common-icon at bounding box center [1177, 340] width 24 height 24
click at [1176, 332] on common-icon at bounding box center [1177, 340] width 24 height 24
click at [40, 38] on div at bounding box center [35, 35] width 24 height 24
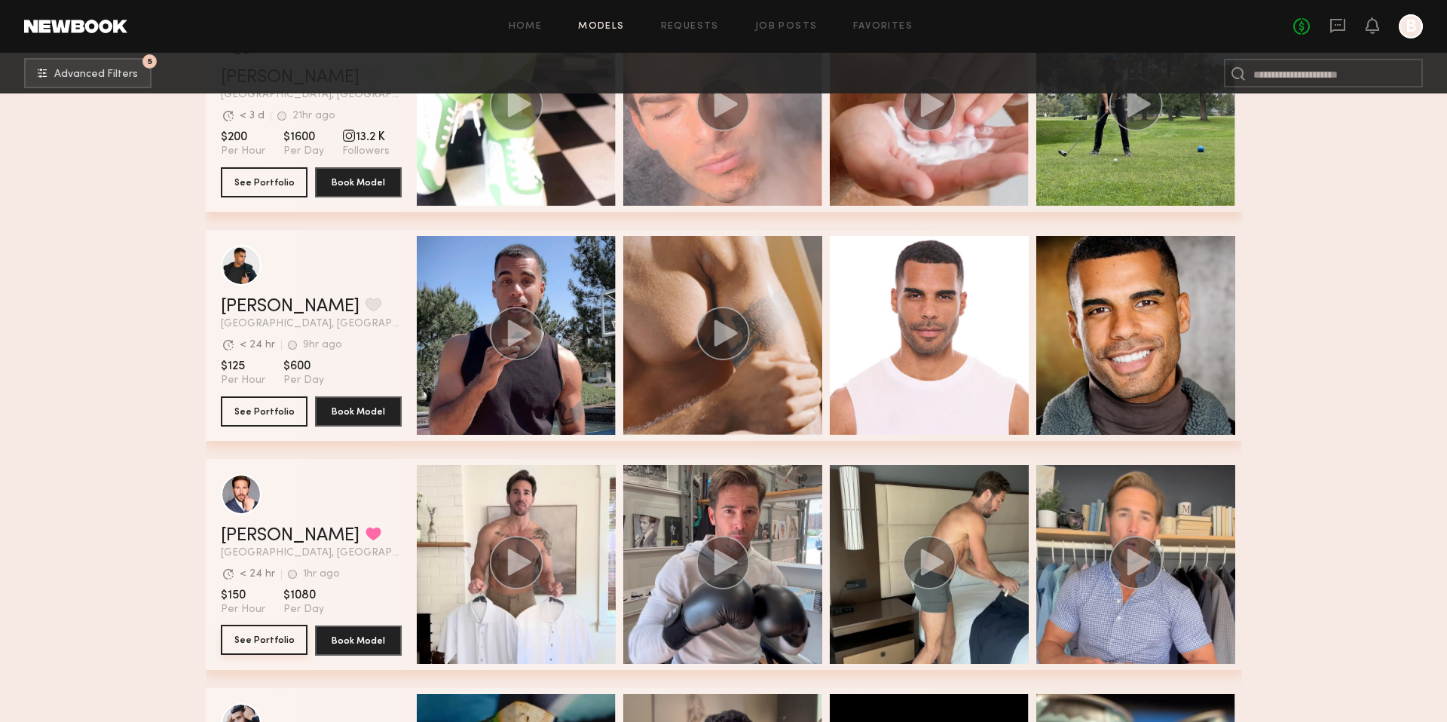
click at [245, 641] on button "See Portfolio" at bounding box center [264, 640] width 87 height 30
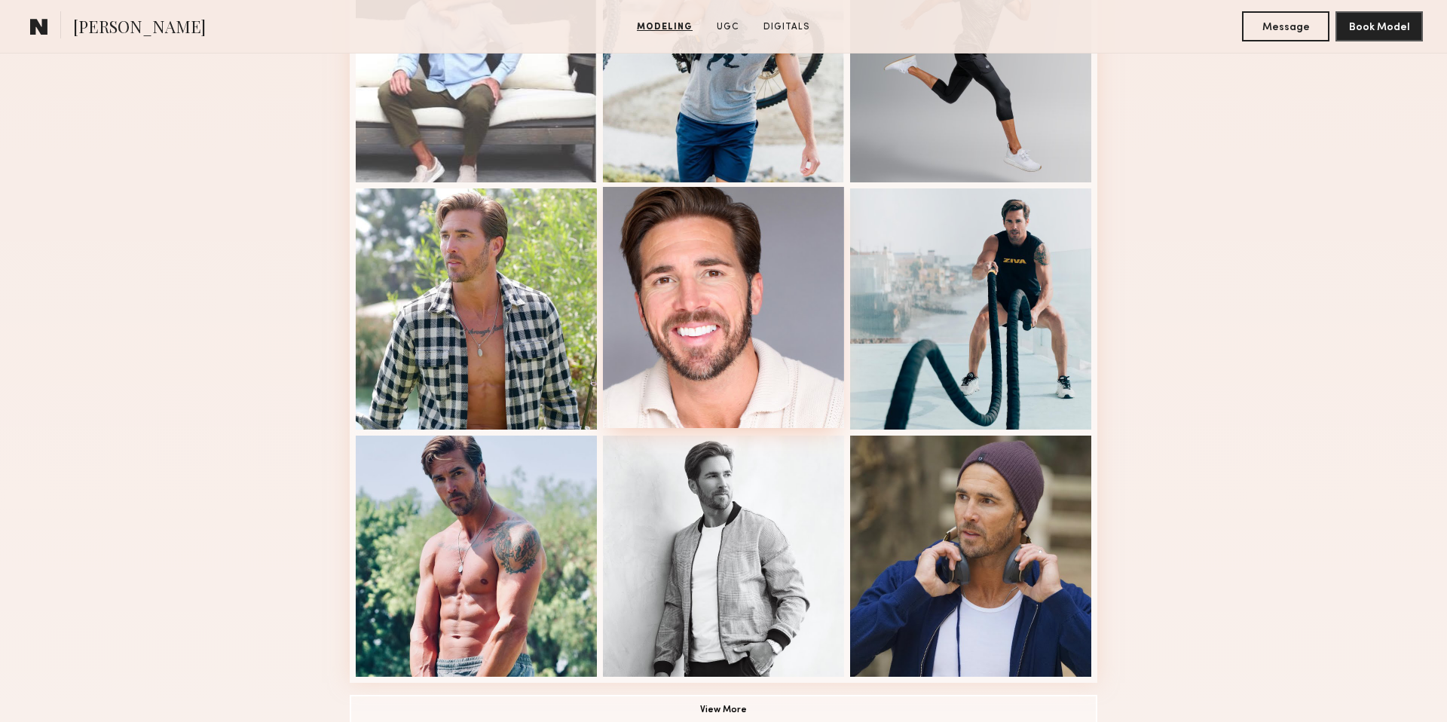
scroll to position [763, 0]
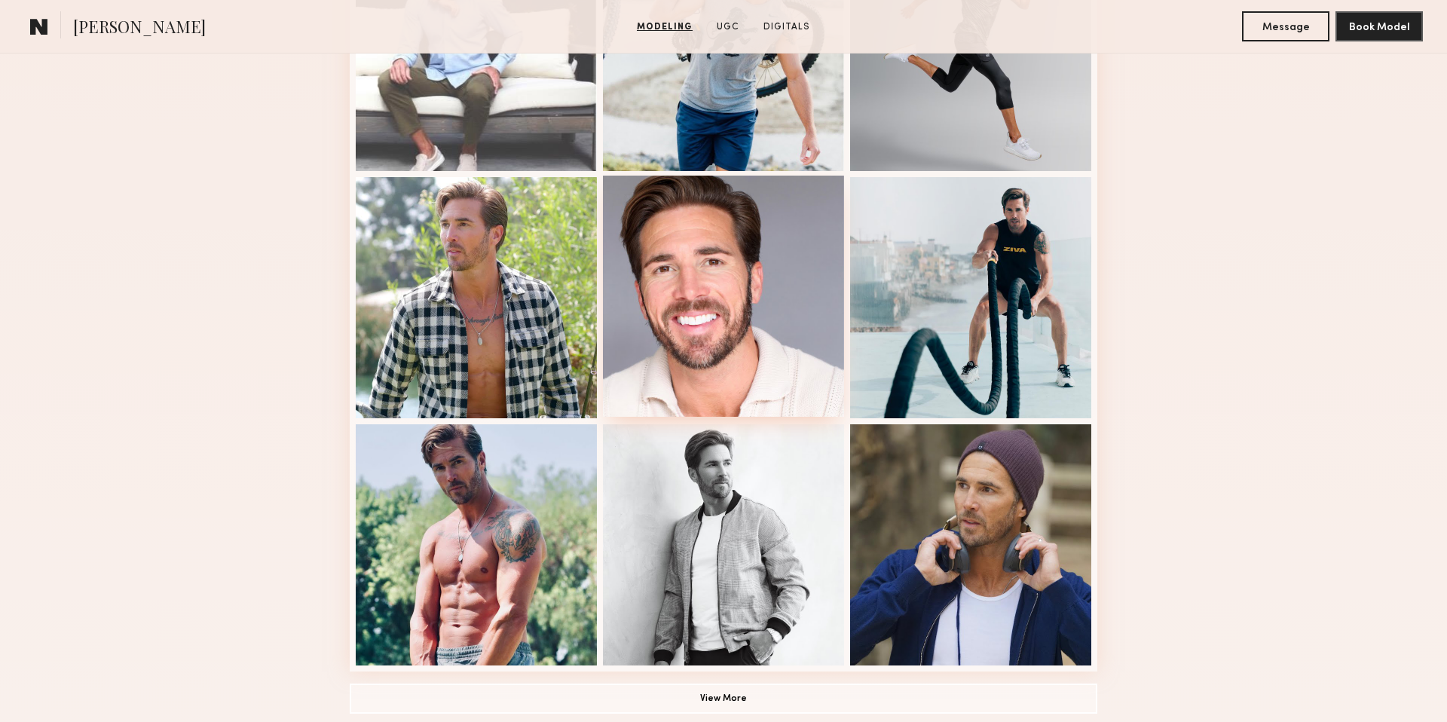
click at [787, 344] on div at bounding box center [723, 296] width 241 height 241
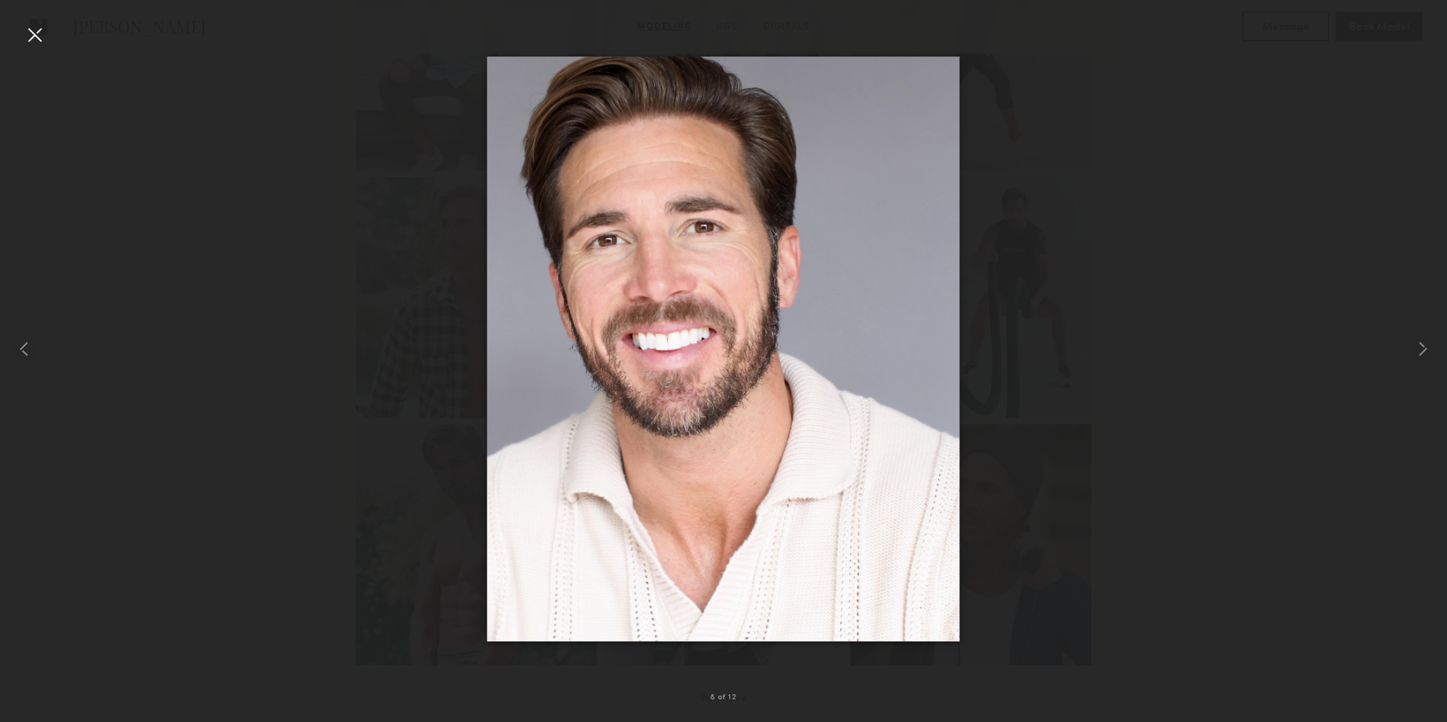
click at [34, 31] on div at bounding box center [35, 35] width 24 height 24
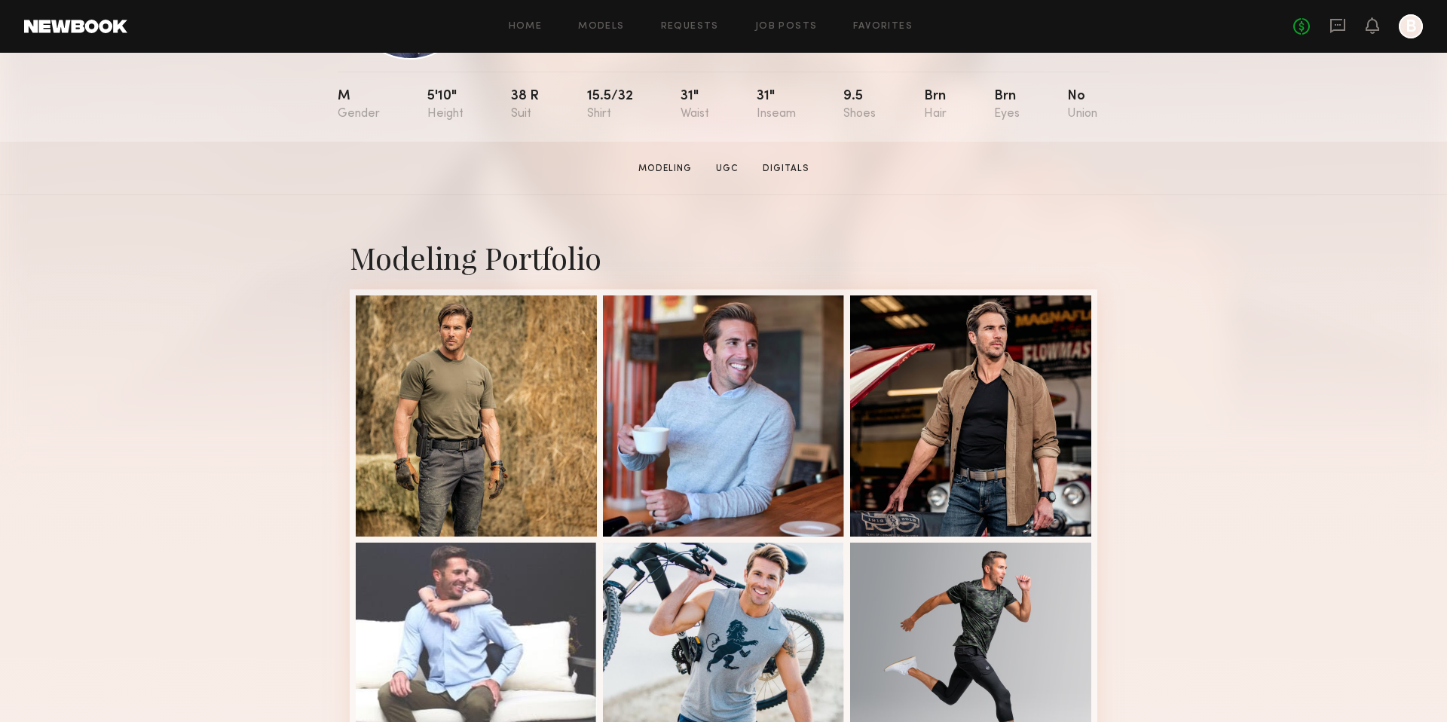
scroll to position [0, 0]
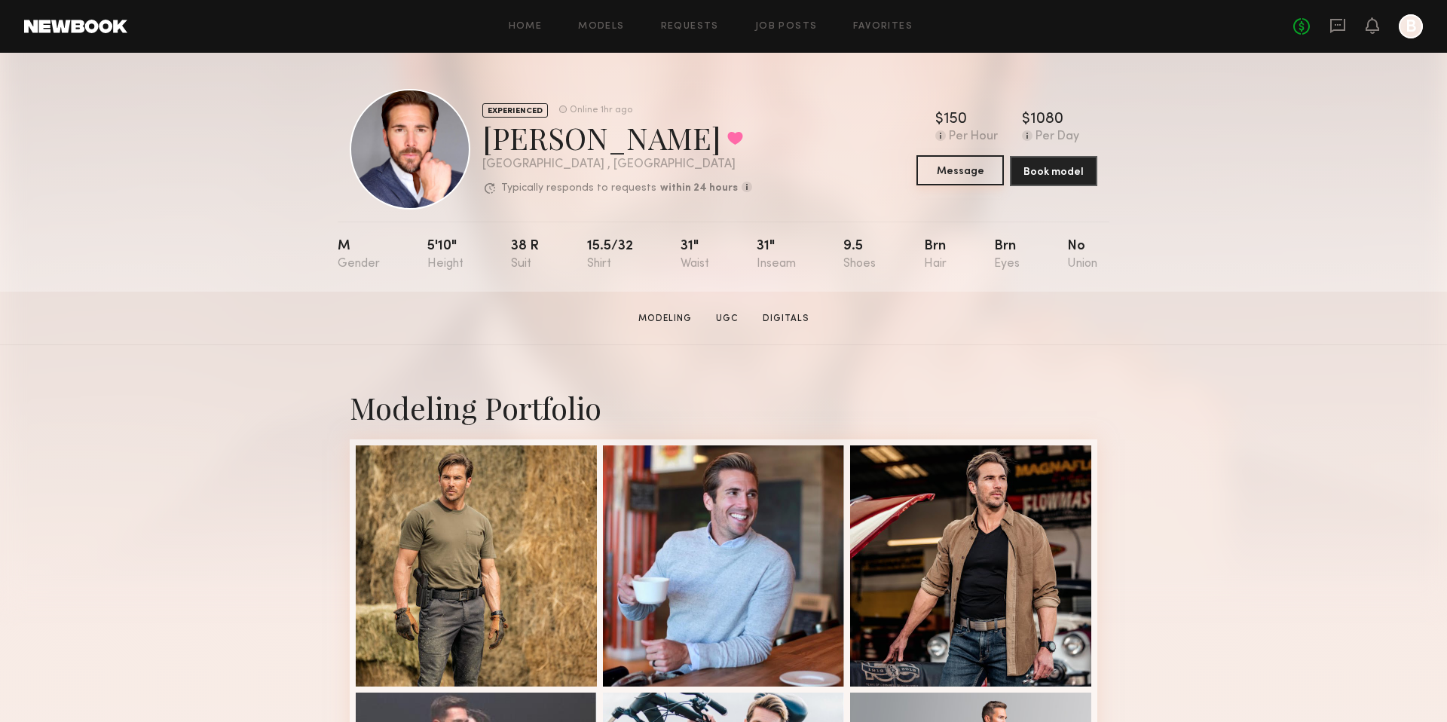
click at [956, 176] on button "Message" at bounding box center [959, 170] width 87 height 30
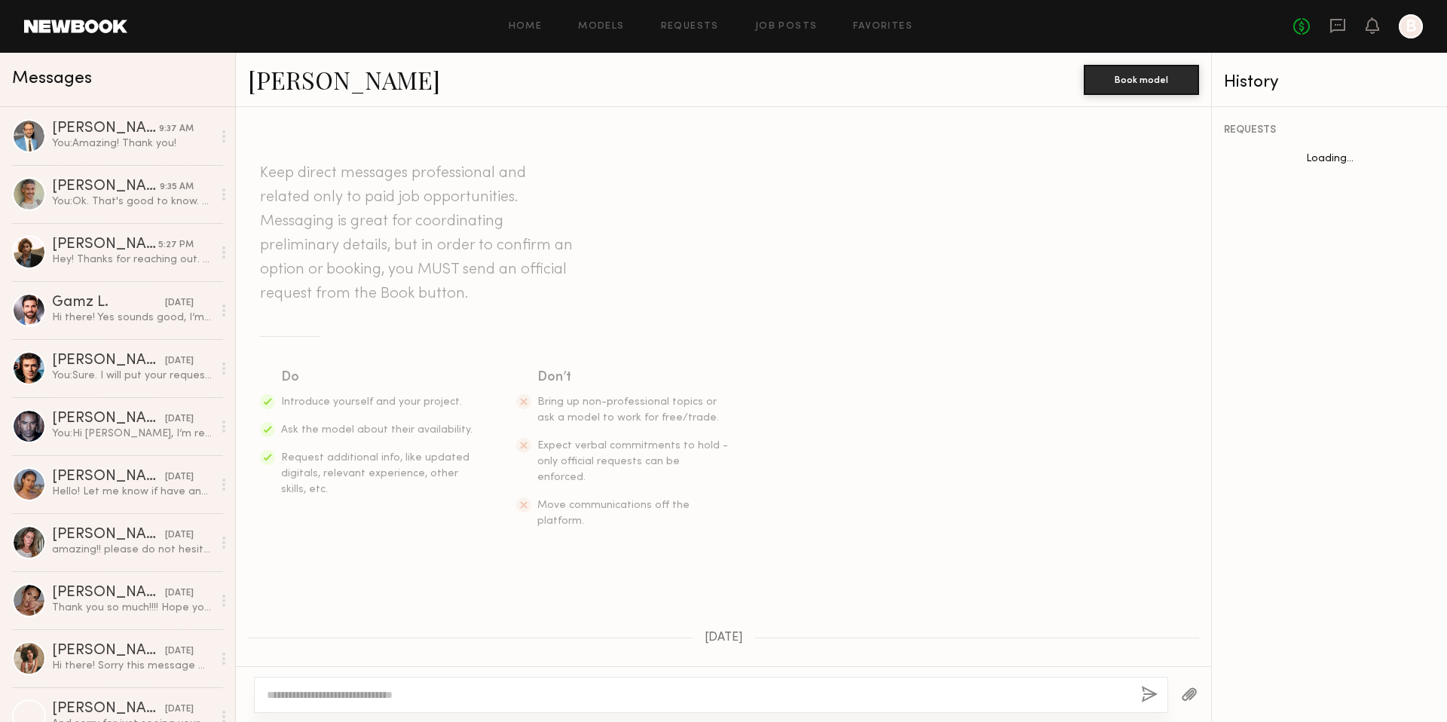
scroll to position [736, 0]
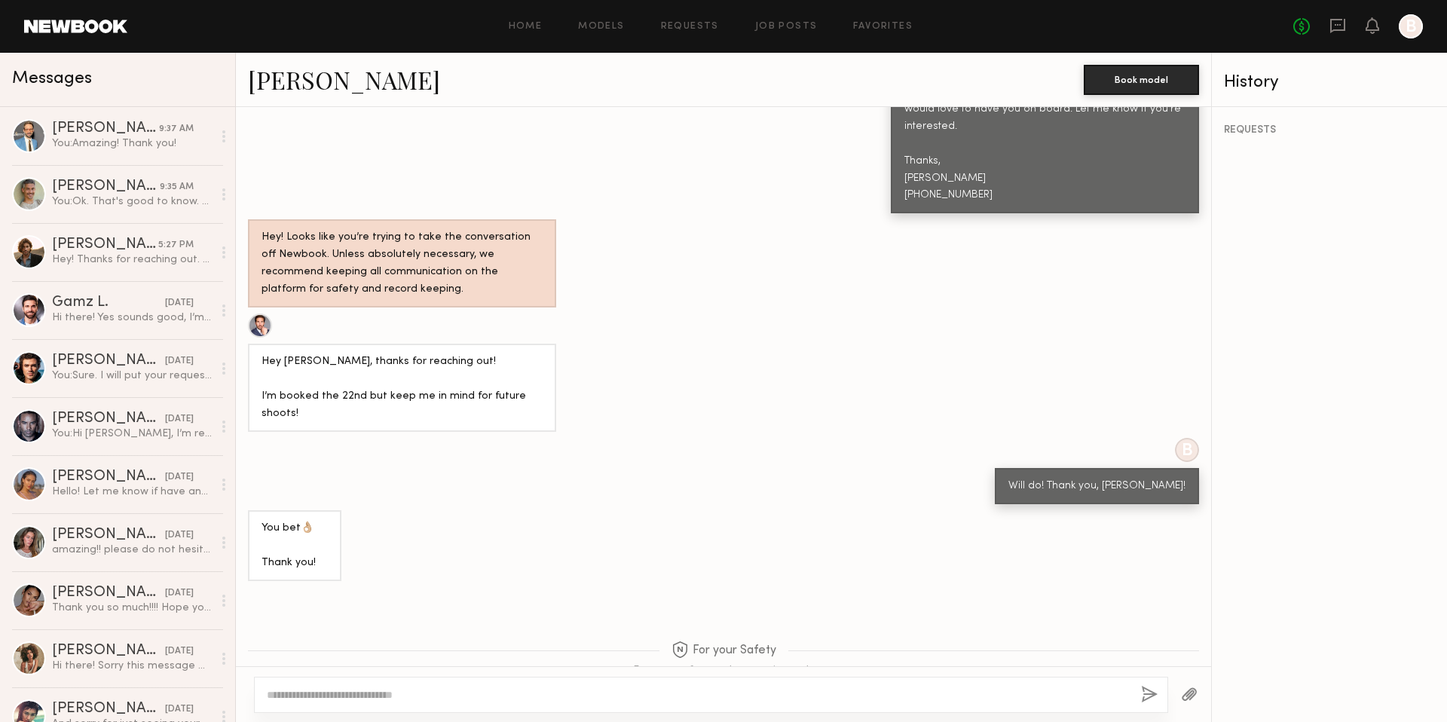
click at [359, 695] on textarea at bounding box center [698, 694] width 862 height 15
type textarea "**********"
click at [283, 81] on link "[PERSON_NAME]" at bounding box center [344, 79] width 192 height 32
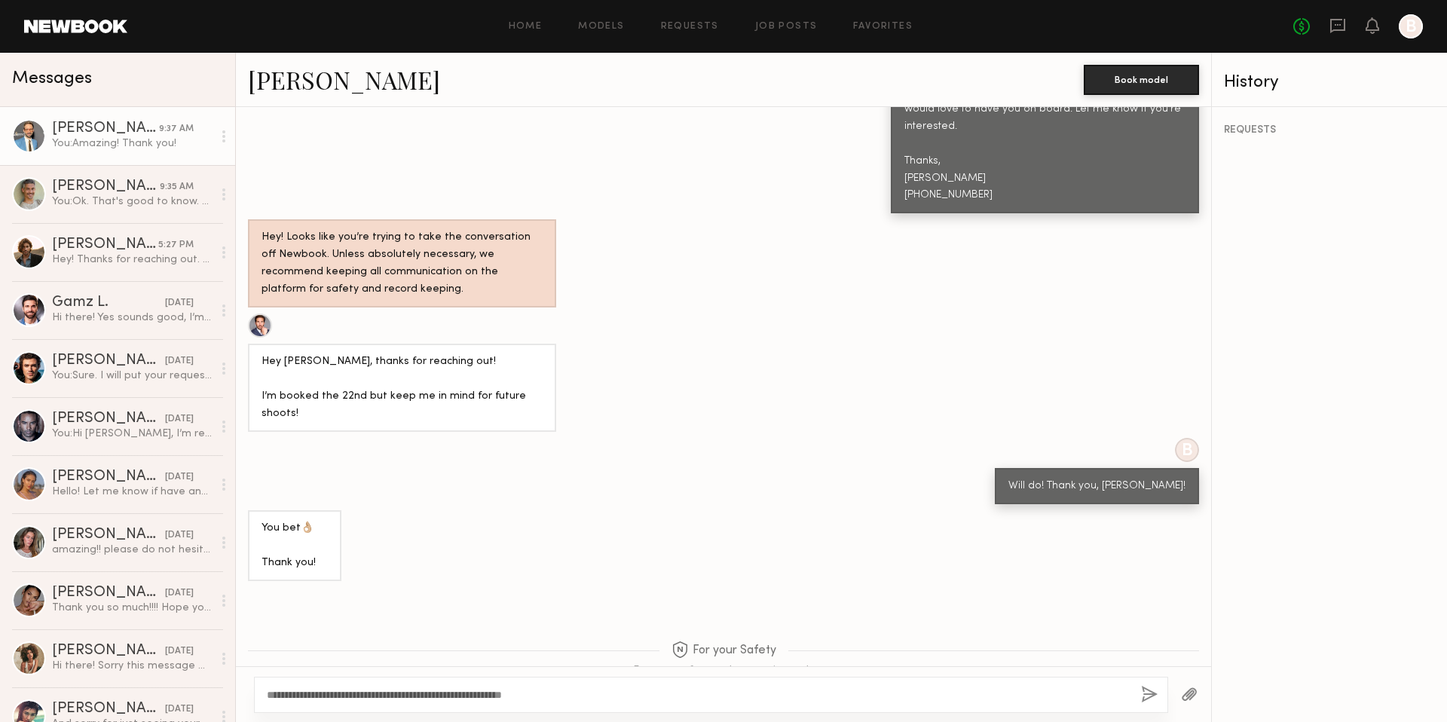
click at [93, 127] on div "[PERSON_NAME]" at bounding box center [105, 128] width 107 height 15
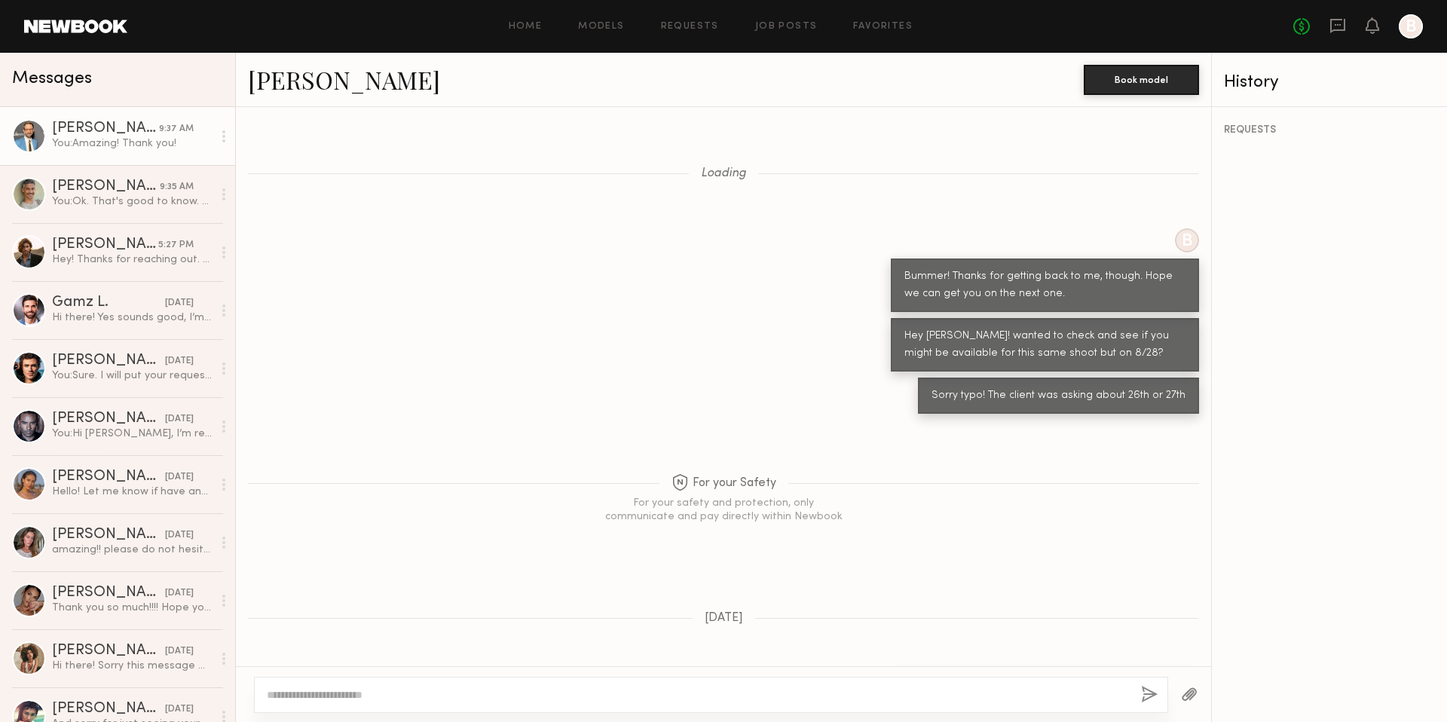
scroll to position [1109, 0]
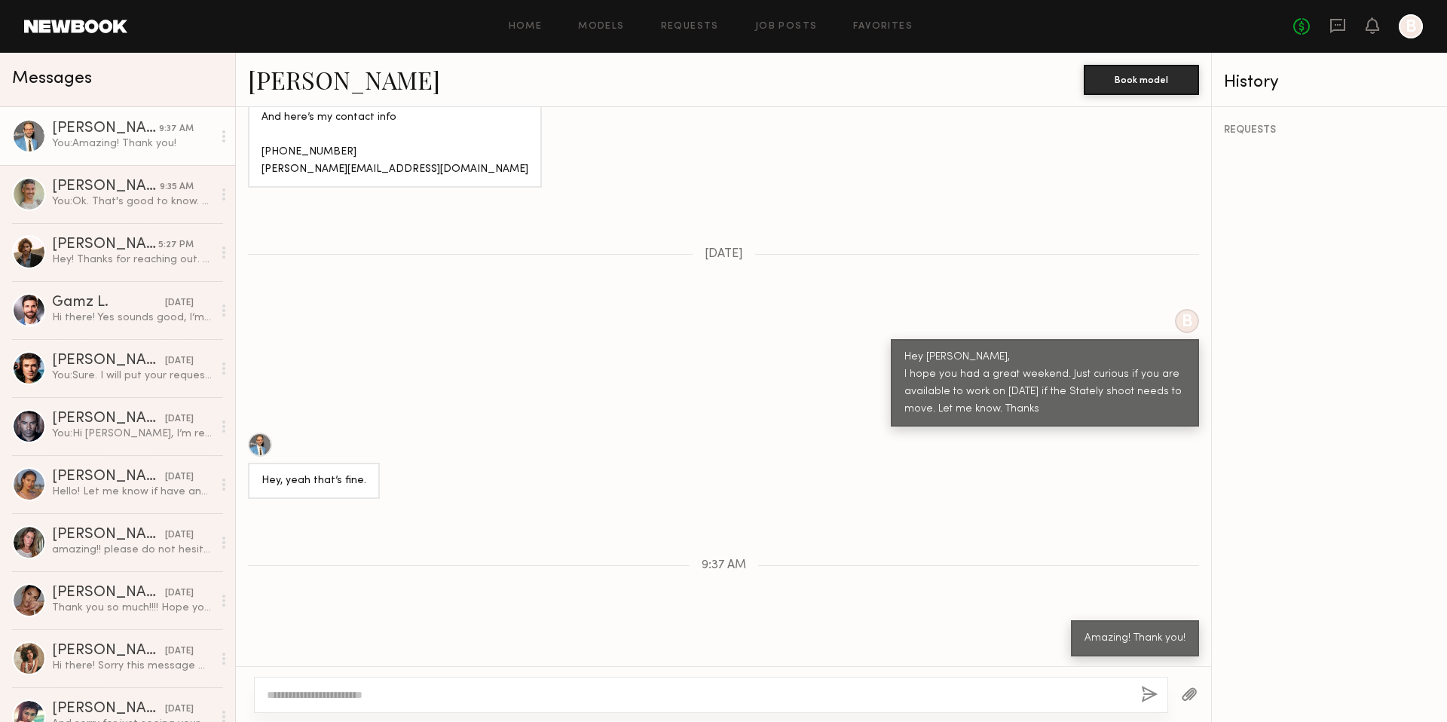
click at [308, 78] on link "[PERSON_NAME]" at bounding box center [344, 79] width 192 height 32
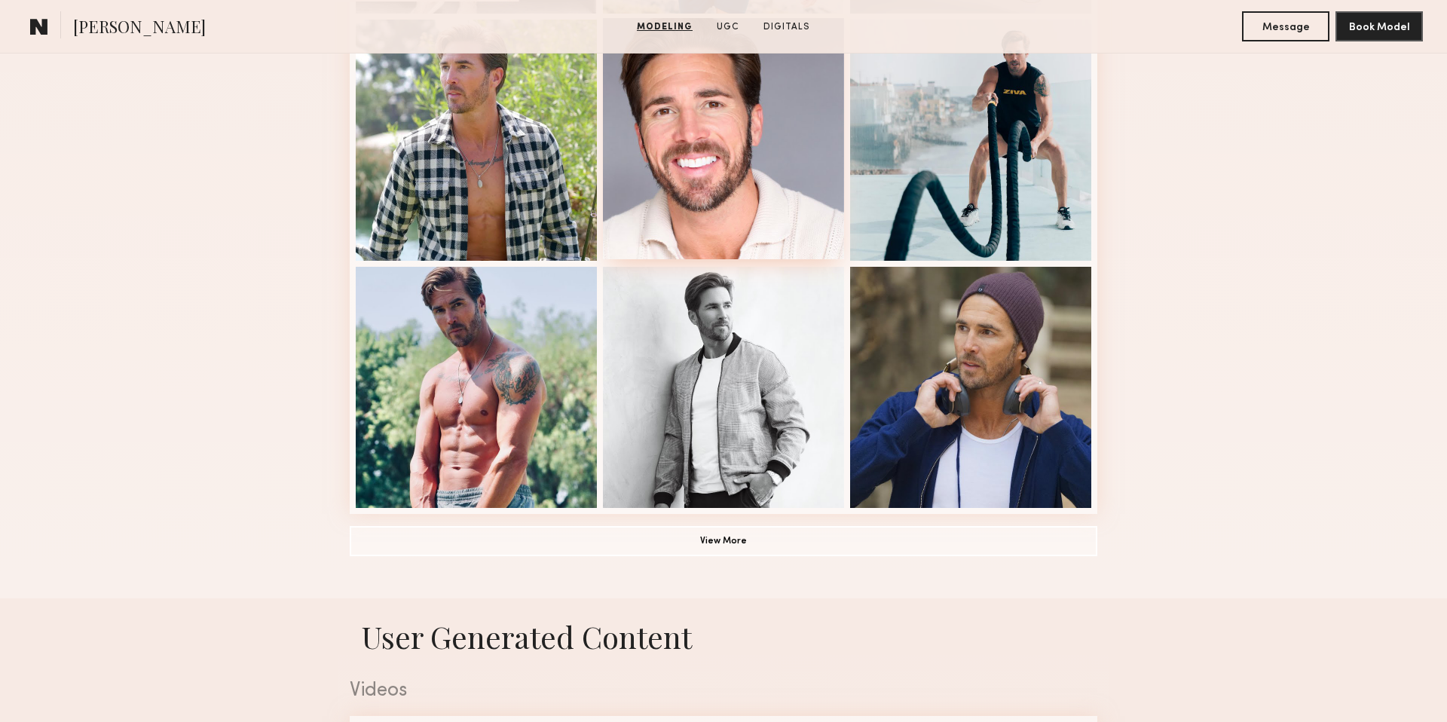
scroll to position [1026, 0]
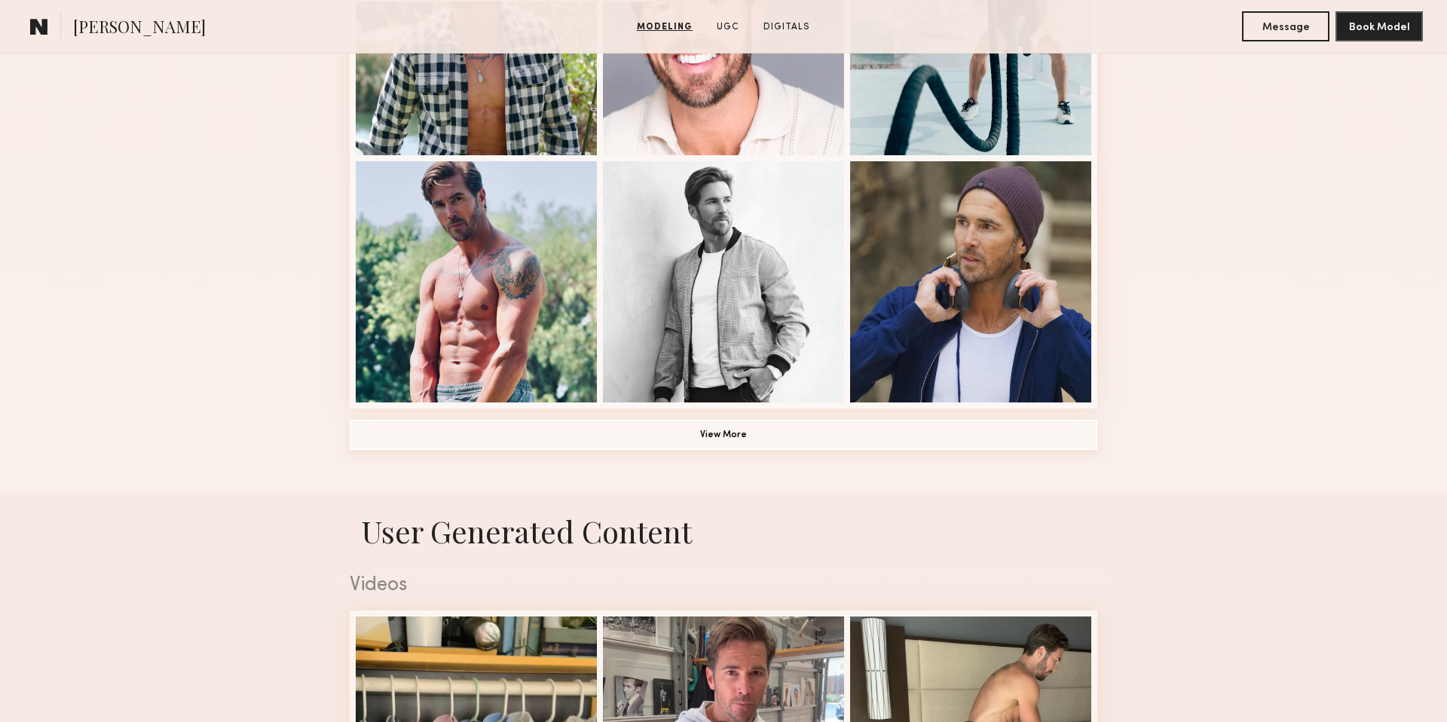
click at [744, 428] on button "View More" at bounding box center [724, 435] width 748 height 30
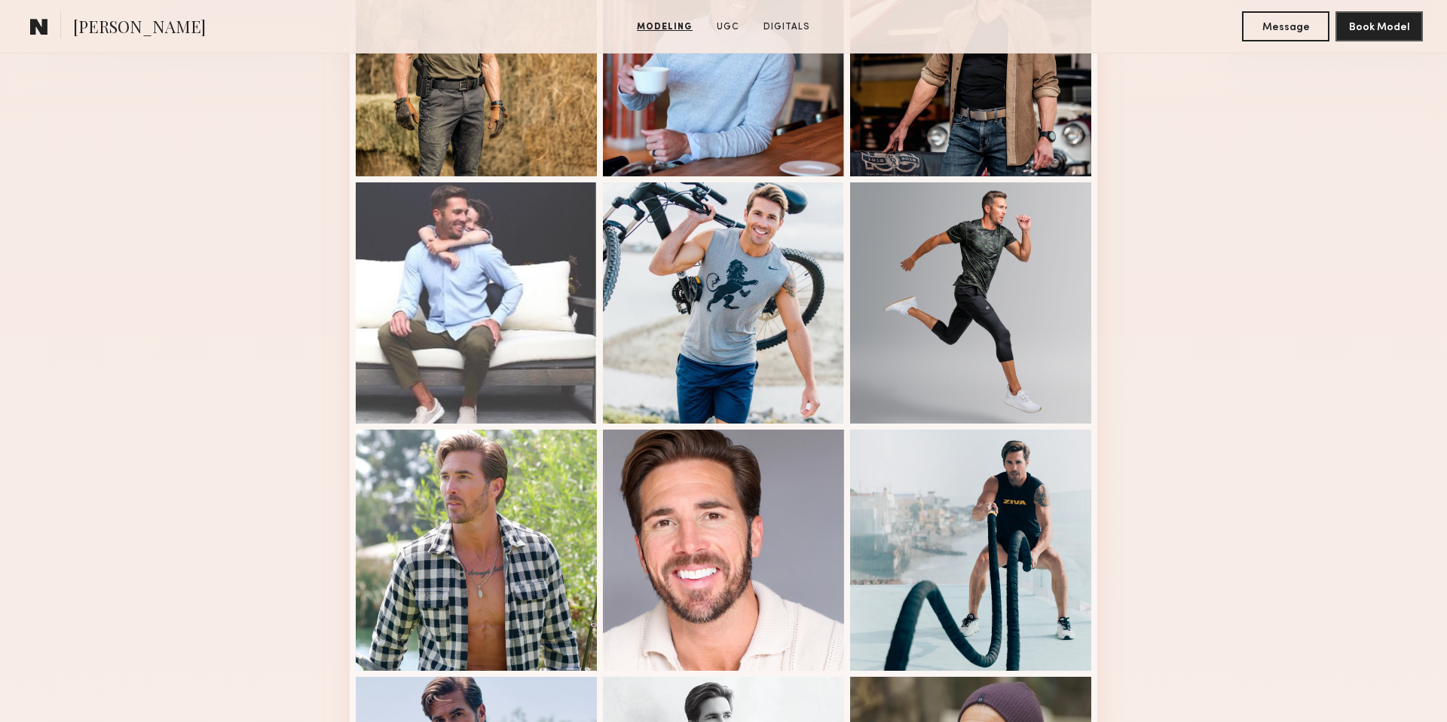
scroll to position [521, 0]
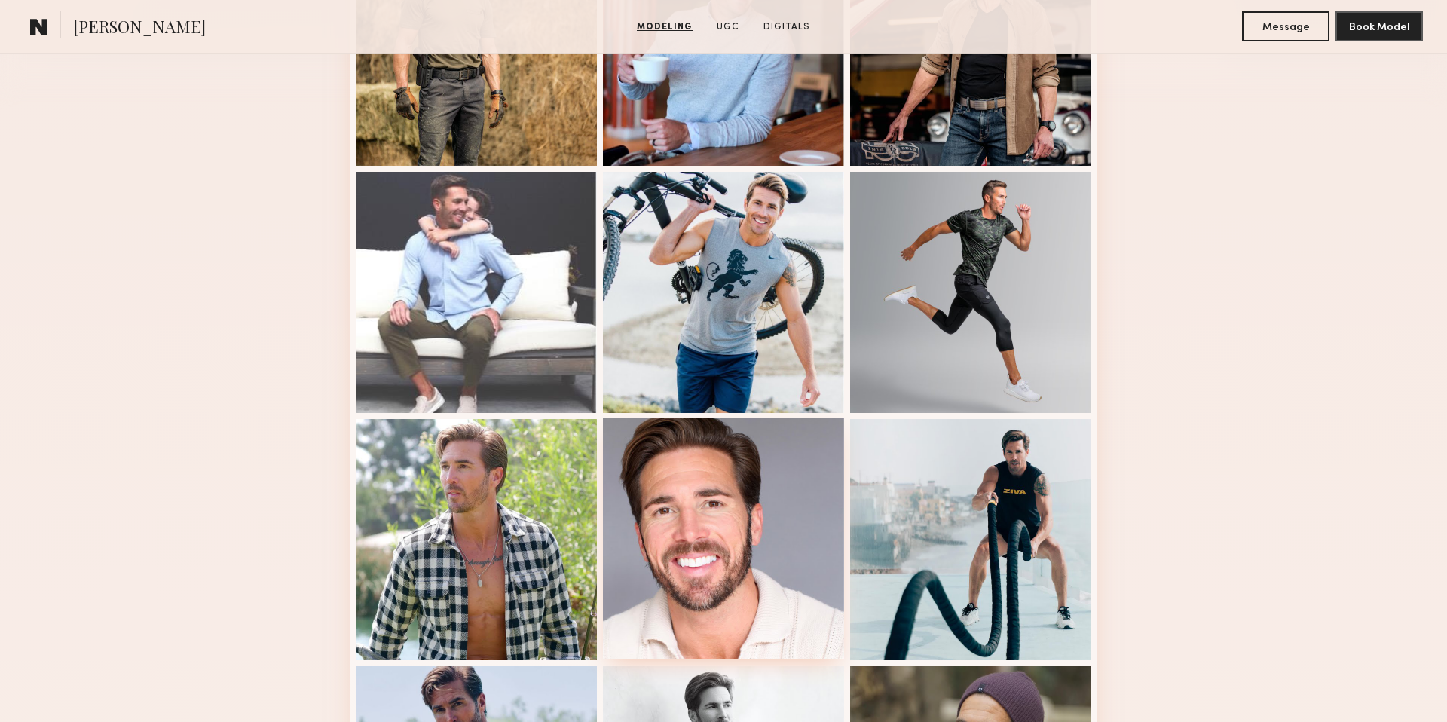
click at [757, 497] on div at bounding box center [723, 538] width 241 height 241
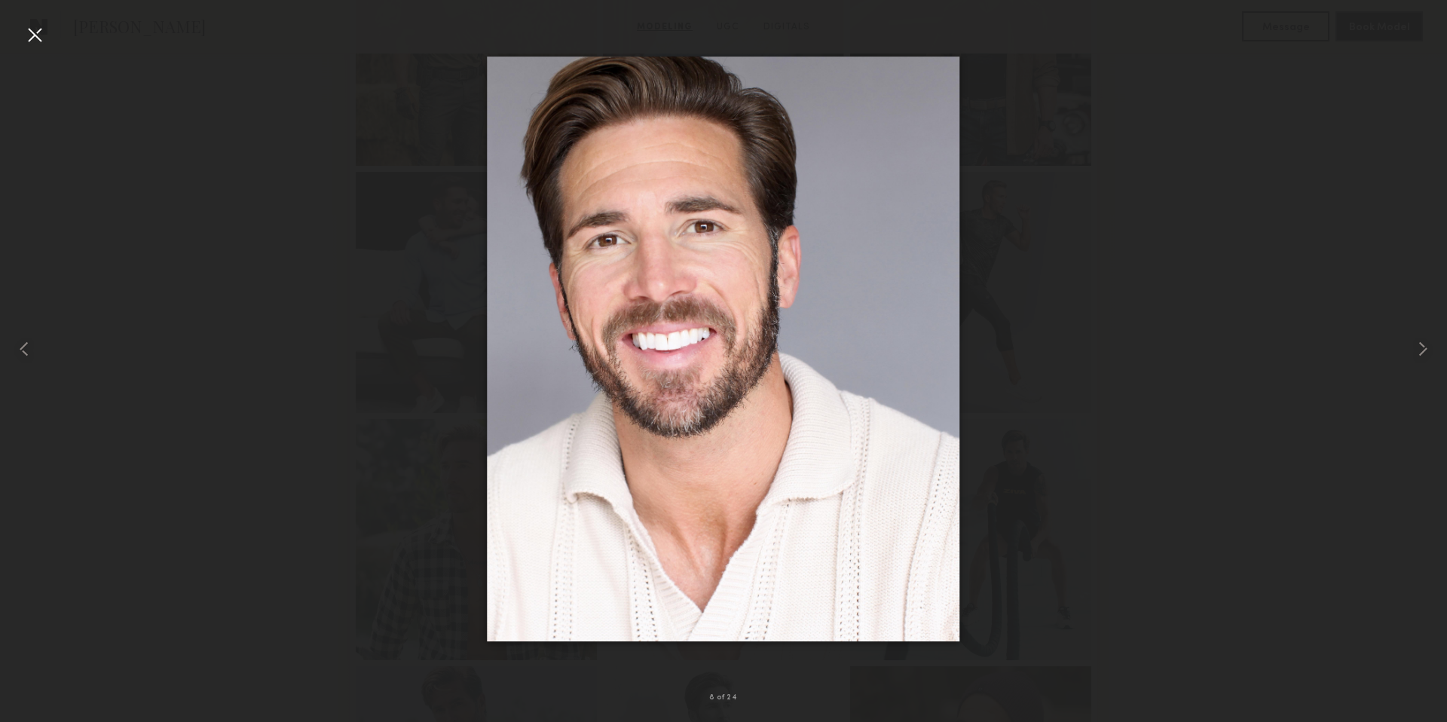
click at [38, 42] on div at bounding box center [35, 35] width 24 height 24
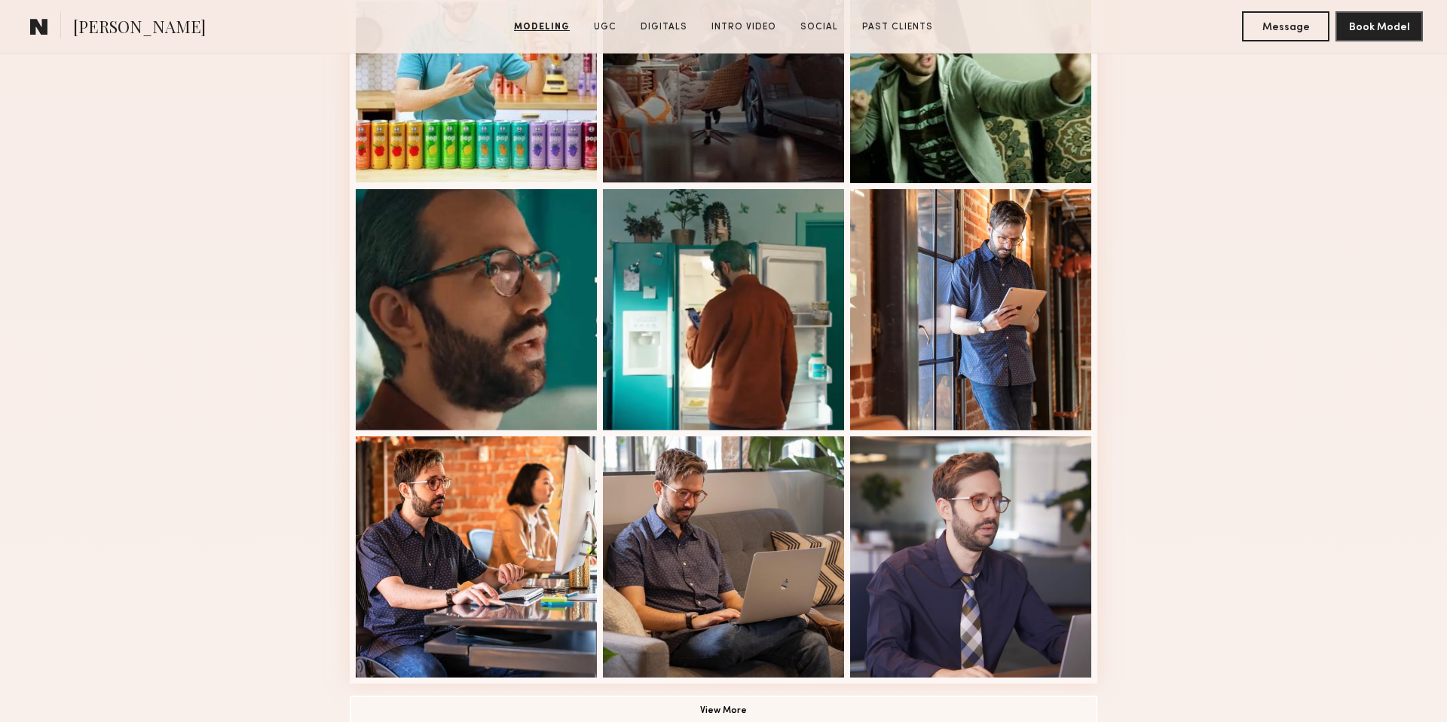
scroll to position [752, 0]
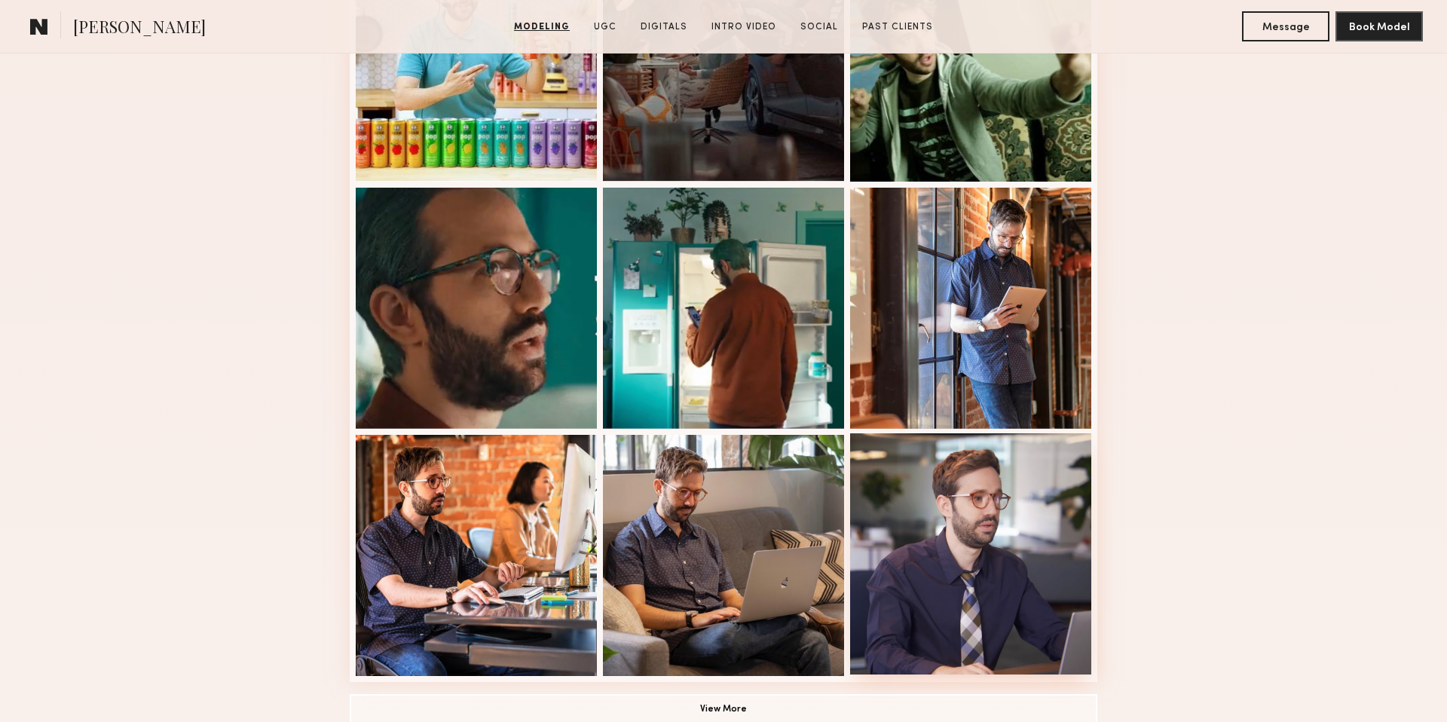
click at [953, 501] on div at bounding box center [970, 553] width 241 height 241
